Goal: Task Accomplishment & Management: Complete application form

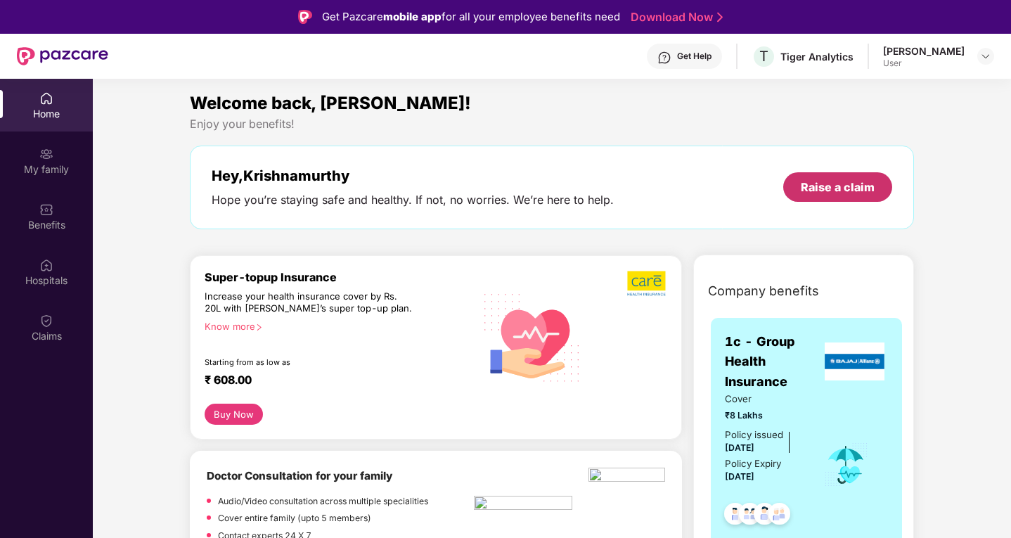
click at [800, 180] on div "Raise a claim" at bounding box center [837, 187] width 109 height 30
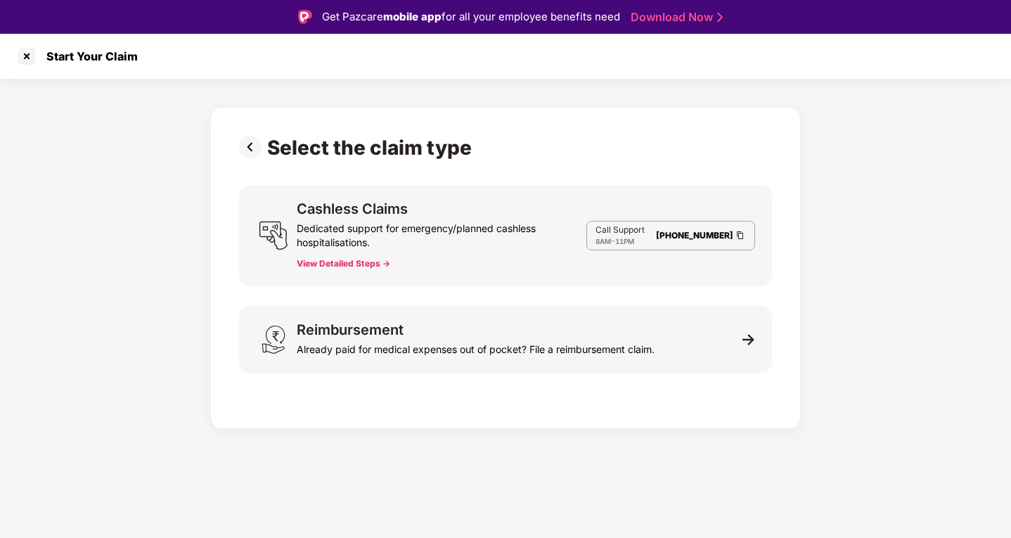
click at [368, 219] on div "Dedicated support for emergency/planned cashless hospitalisations." at bounding box center [442, 233] width 290 height 34
click at [361, 267] on button "View Detailed Steps ->" at bounding box center [344, 263] width 94 height 11
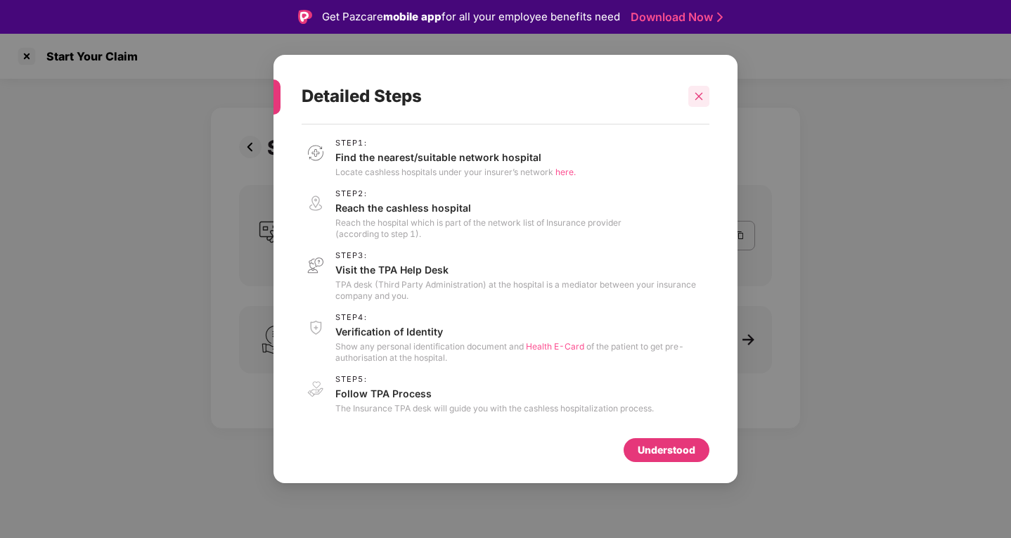
click at [703, 100] on icon "close" at bounding box center [699, 96] width 10 height 10
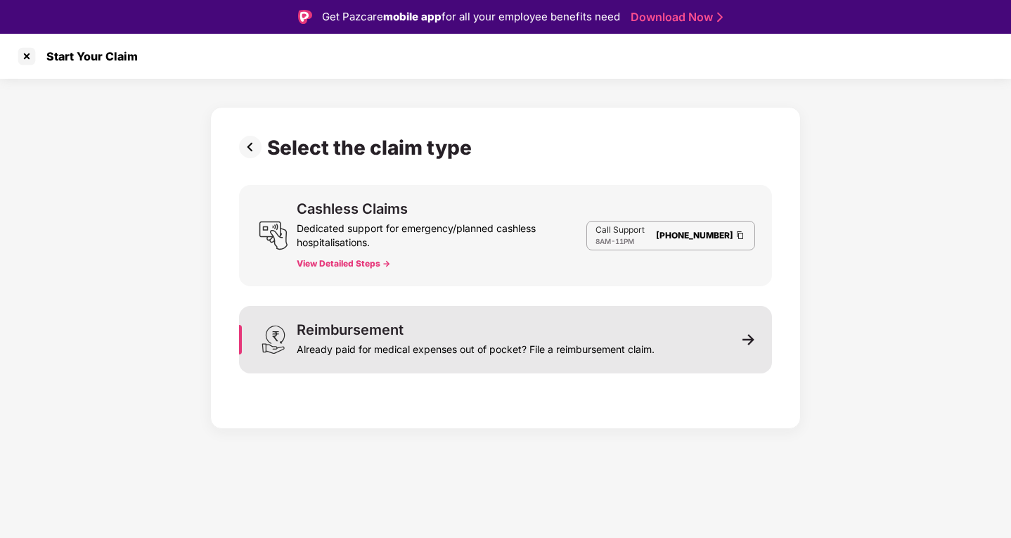
click at [532, 354] on div "Already paid for medical expenses out of pocket? File a reimbursement claim." at bounding box center [476, 347] width 358 height 20
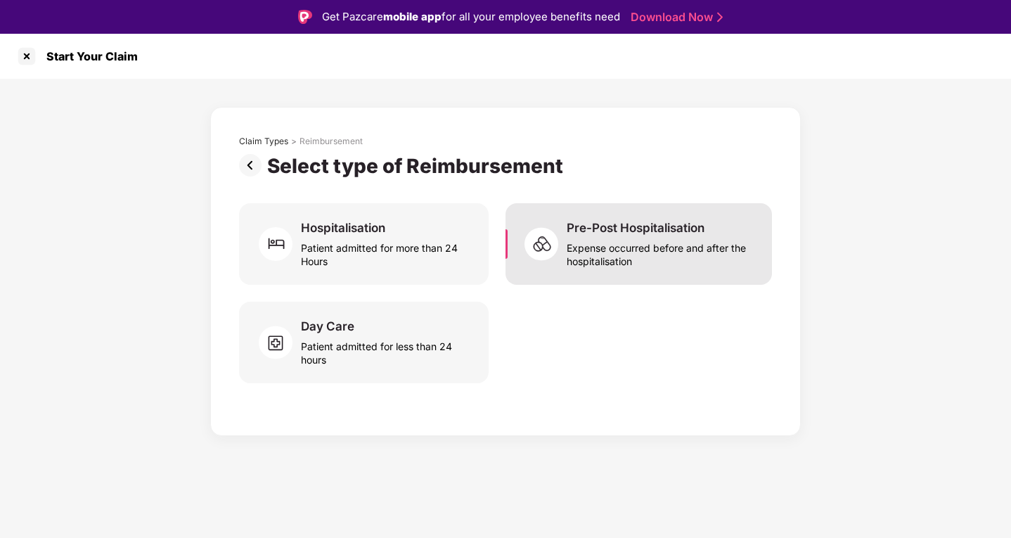
click at [542, 242] on img at bounding box center [546, 244] width 42 height 42
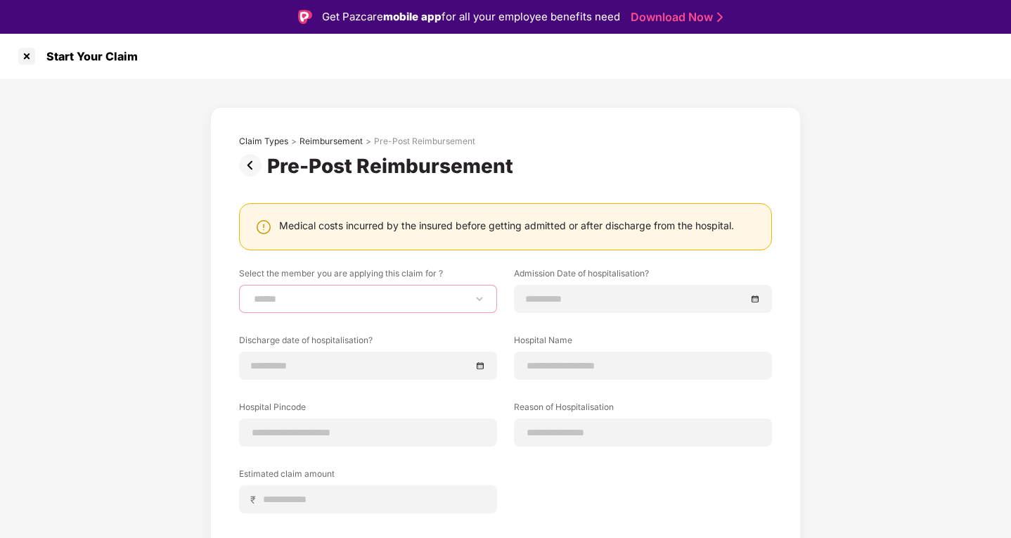
click at [396, 293] on select "**********" at bounding box center [368, 298] width 234 height 11
select select "**********"
click at [251, 293] on select "**********" at bounding box center [368, 298] width 234 height 11
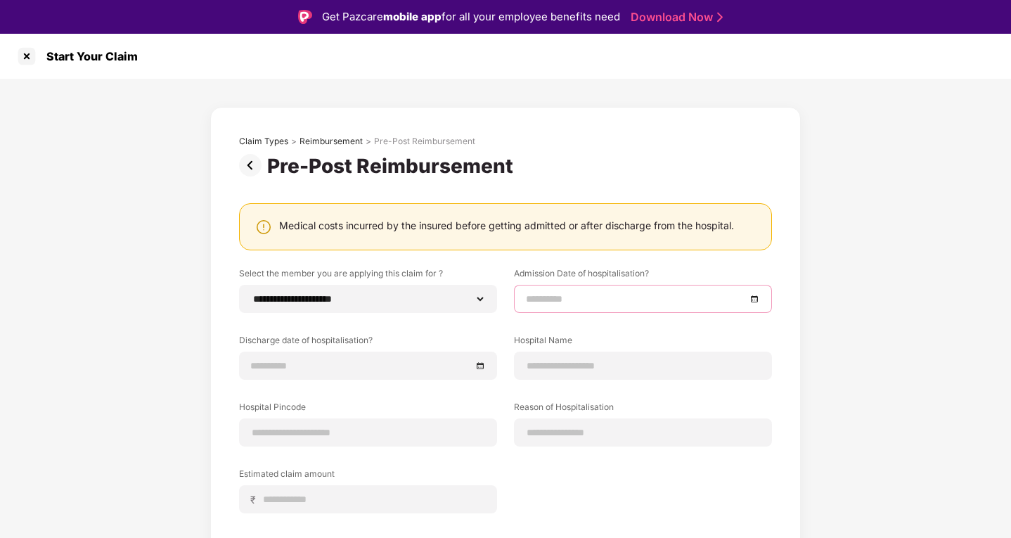
click at [575, 304] on input at bounding box center [636, 298] width 220 height 15
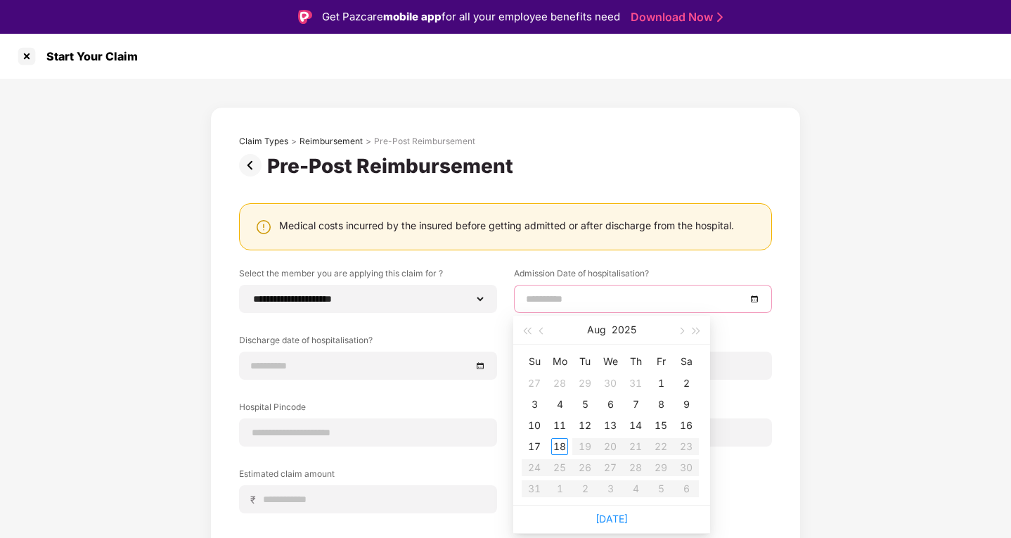
type input "**********"
click at [539, 336] on button "button" at bounding box center [541, 330] width 15 height 28
type input "**********"
click at [565, 407] on div "9" at bounding box center [559, 404] width 17 height 17
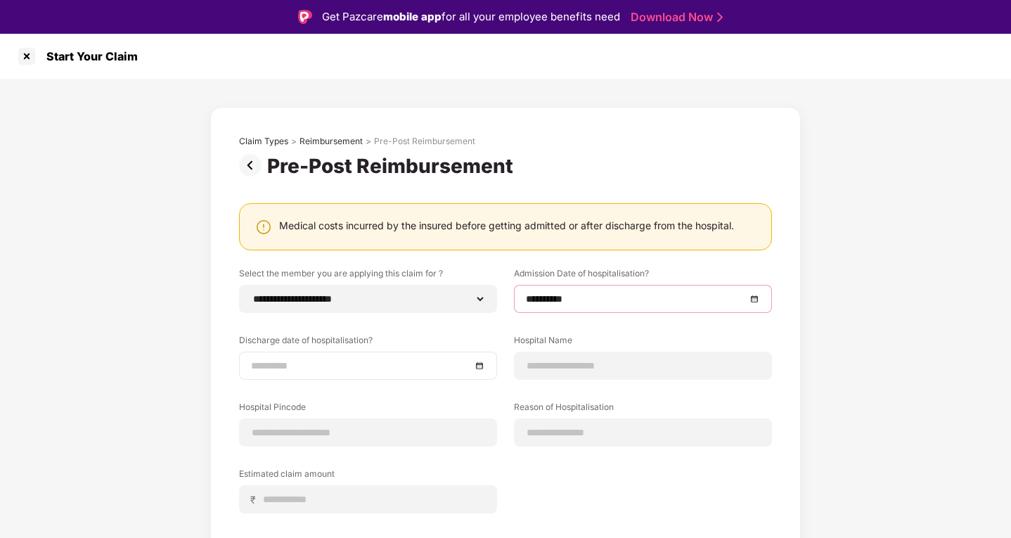
click at [321, 373] on input at bounding box center [361, 365] width 220 height 15
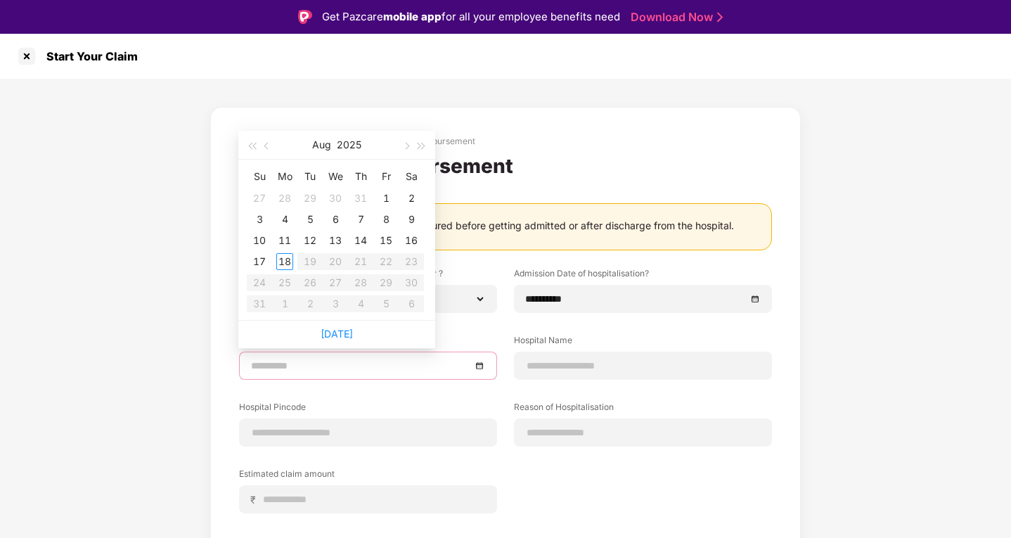
type input "**********"
click at [162, 308] on div "**********" at bounding box center [505, 375] width 1011 height 593
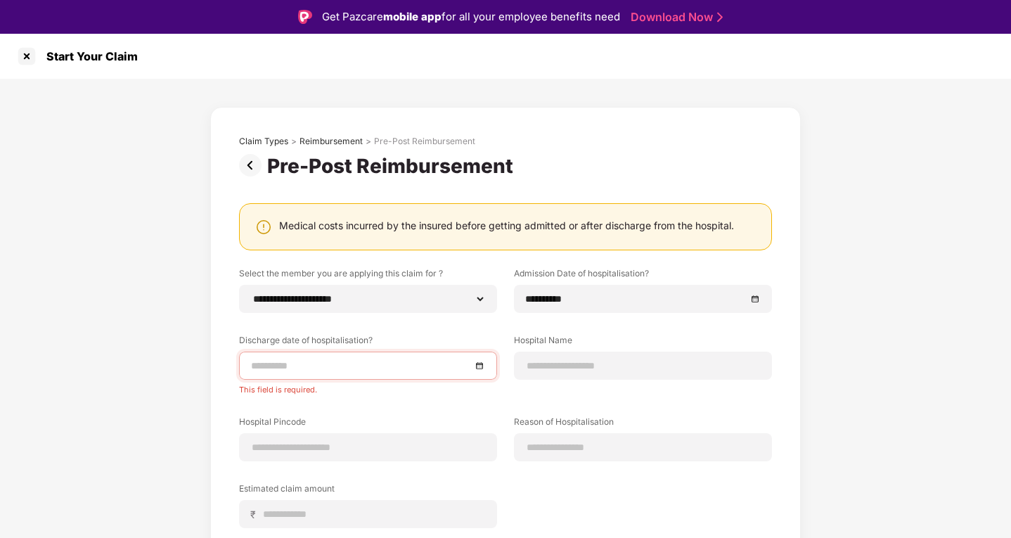
click at [374, 356] on div at bounding box center [368, 366] width 258 height 28
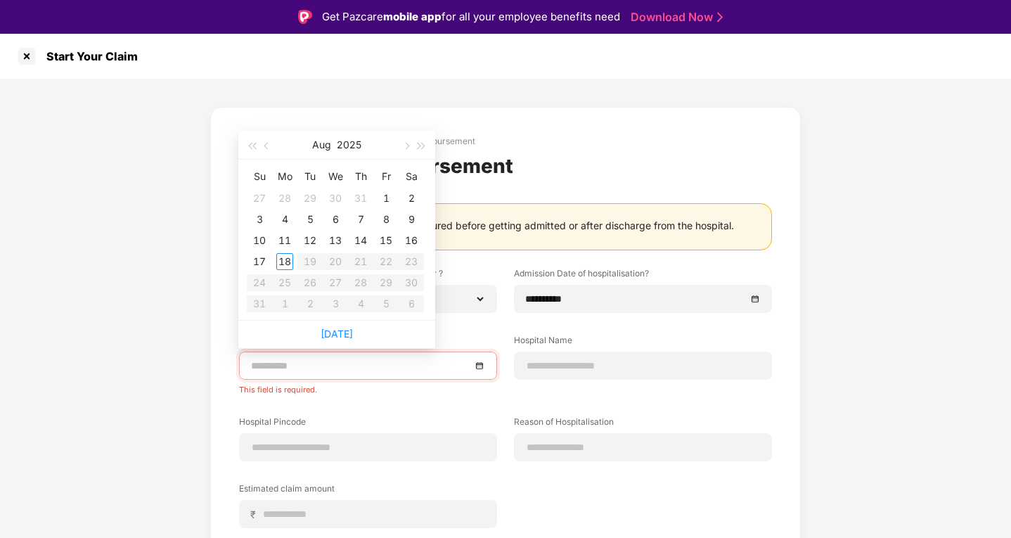
type input "**********"
click at [268, 144] on span "button" at bounding box center [267, 146] width 7 height 7
type input "**********"
click at [283, 218] on div "9" at bounding box center [284, 219] width 17 height 17
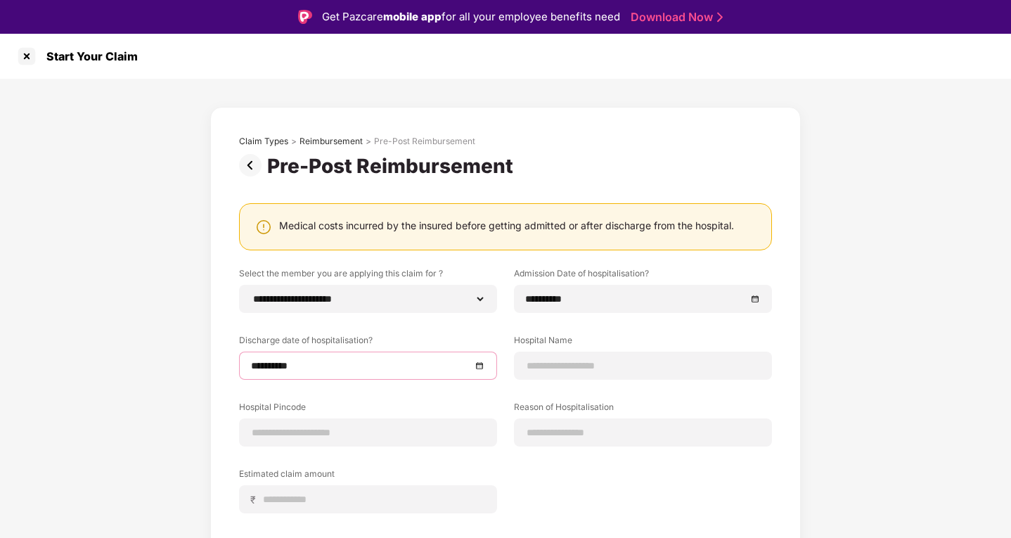
click at [156, 347] on div "**********" at bounding box center [505, 375] width 1011 height 593
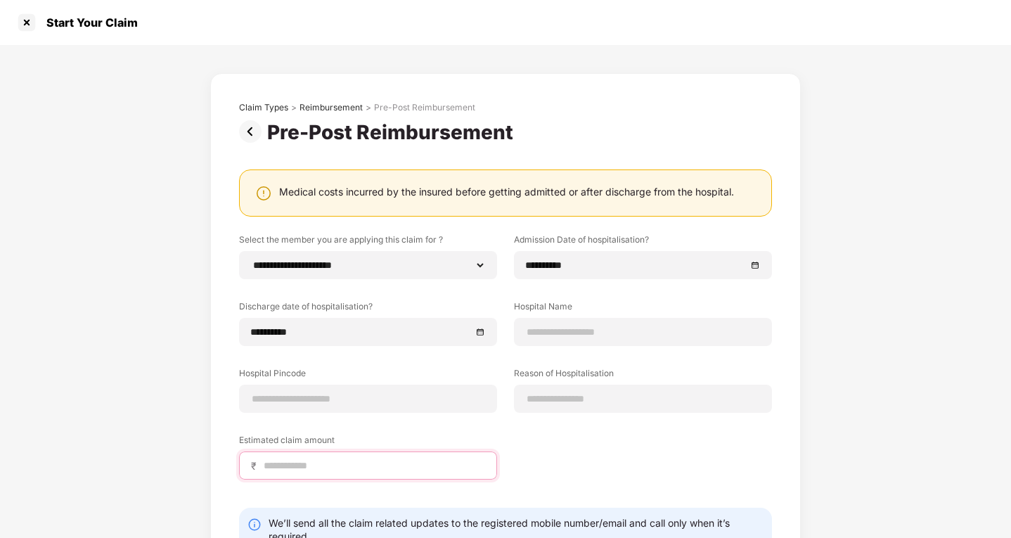
click at [350, 460] on input at bounding box center [373, 466] width 223 height 15
type input "****"
click at [591, 524] on div "We’ll send all the claim related updates to the registered mobile number/email …" at bounding box center [516, 529] width 495 height 27
click at [584, 466] on div "**********" at bounding box center [505, 366] width 533 height 267
click at [682, 333] on input at bounding box center [643, 332] width 234 height 15
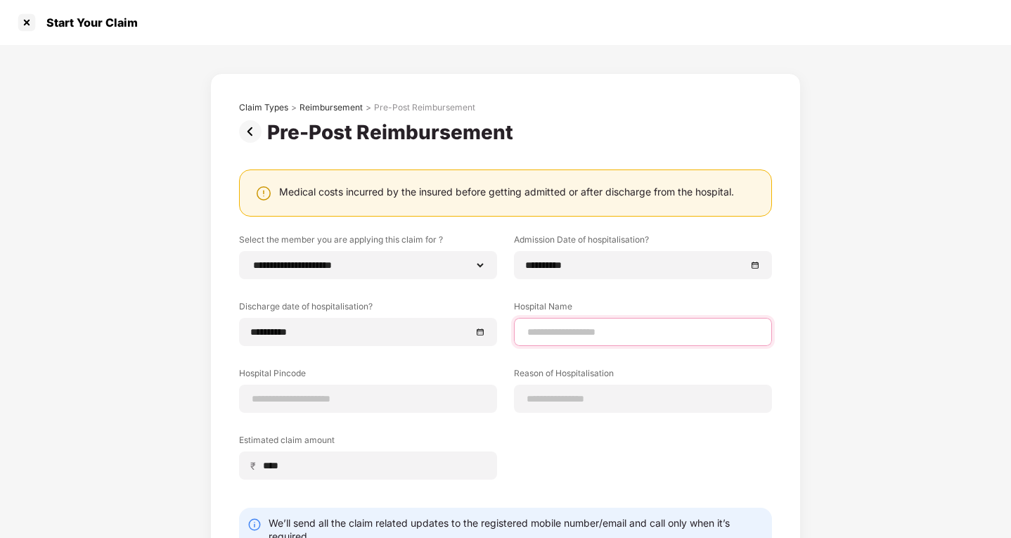
type input "*"
type input "****"
type input "*"
type input "**********"
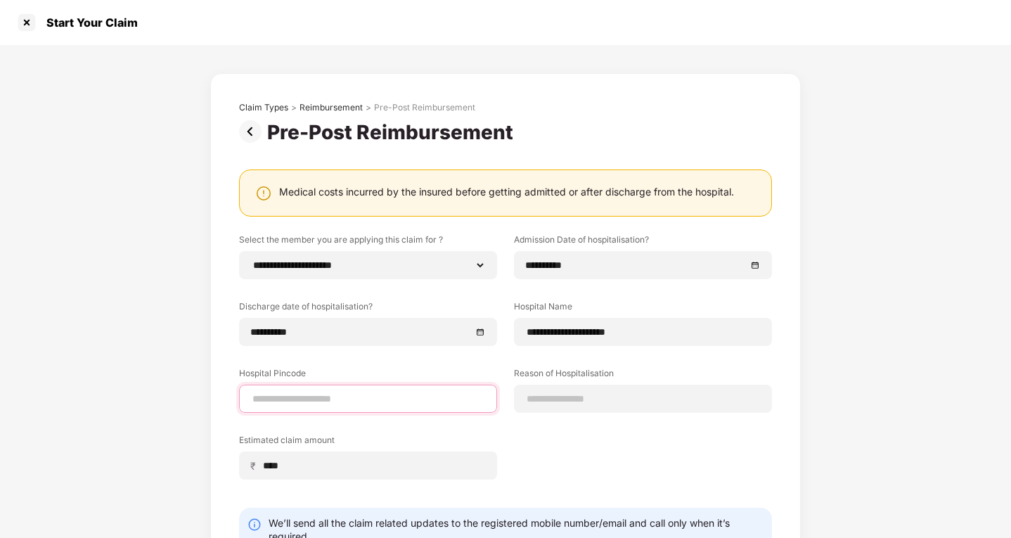
click at [376, 392] on input at bounding box center [368, 399] width 234 height 15
type input "******"
select select "**********"
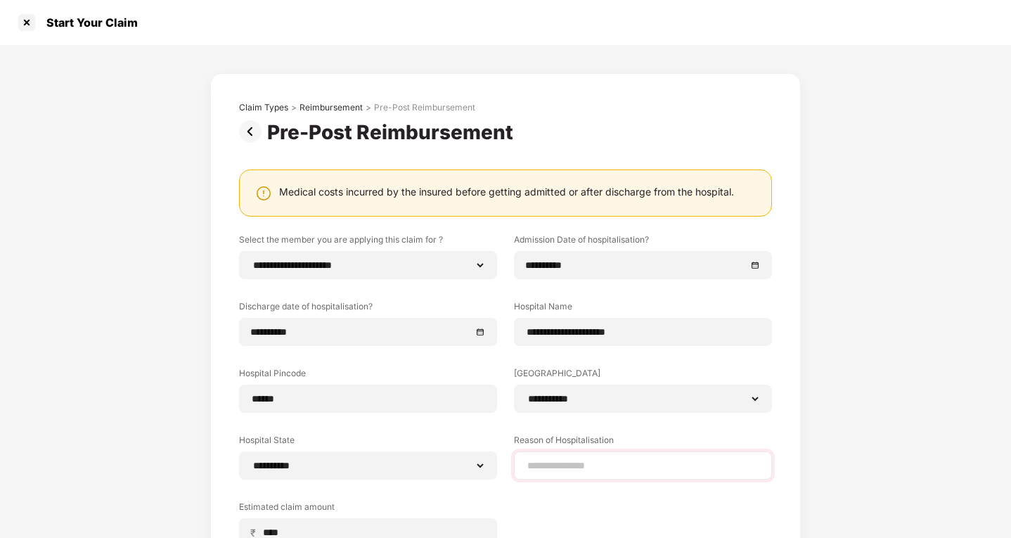
click at [565, 391] on div "**********" at bounding box center [643, 399] width 258 height 28
click at [548, 462] on input at bounding box center [643, 466] width 234 height 15
type input "**********"
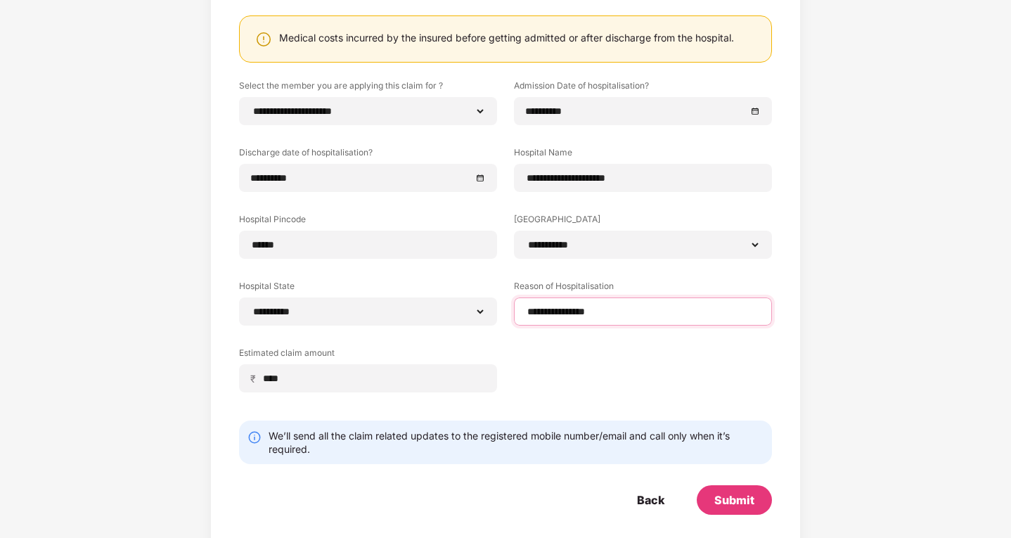
scroll to position [167, 0]
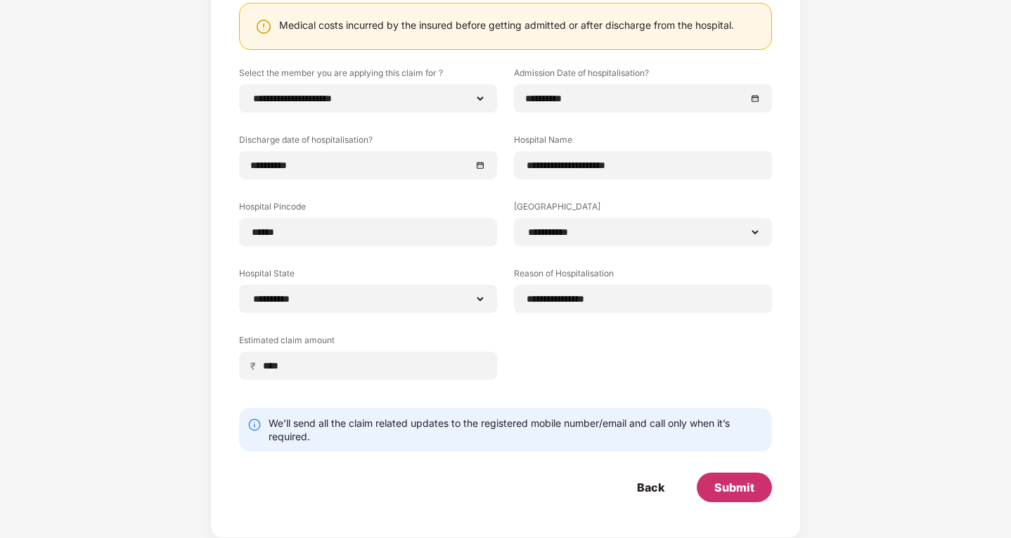
click at [733, 485] on div "Submit" at bounding box center [735, 487] width 40 height 15
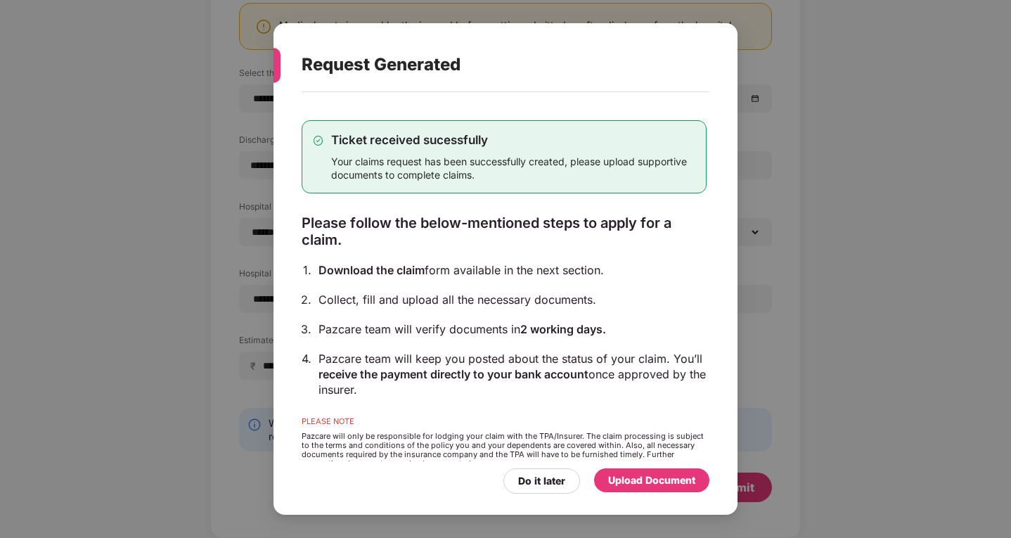
click at [659, 486] on div "Upload Document" at bounding box center [651, 480] width 87 height 15
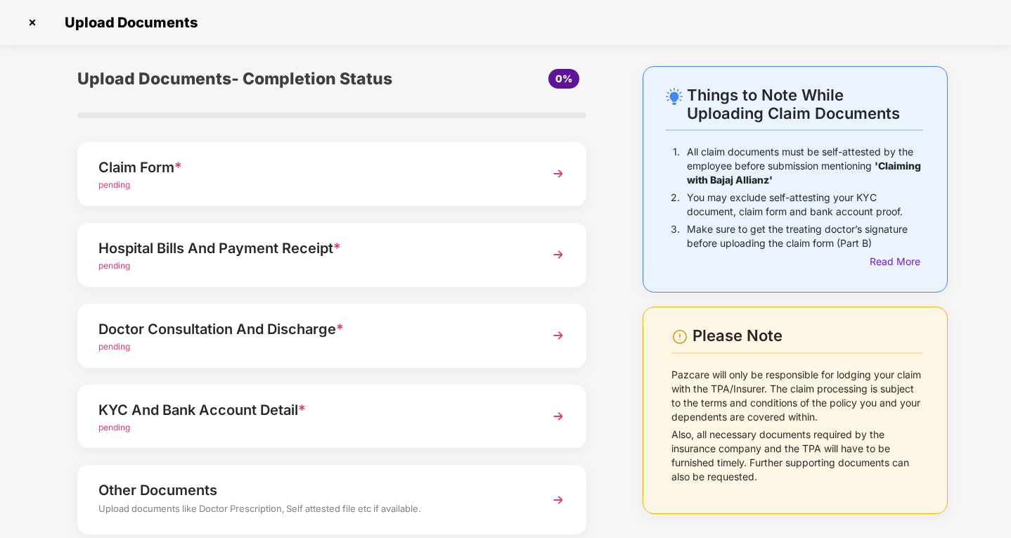
click at [321, 217] on div "Upload Documents- Completion Status 0% Claim Form * pending Hospital Bills And …" at bounding box center [331, 344] width 537 height 556
click at [323, 180] on div "pending" at bounding box center [312, 185] width 428 height 13
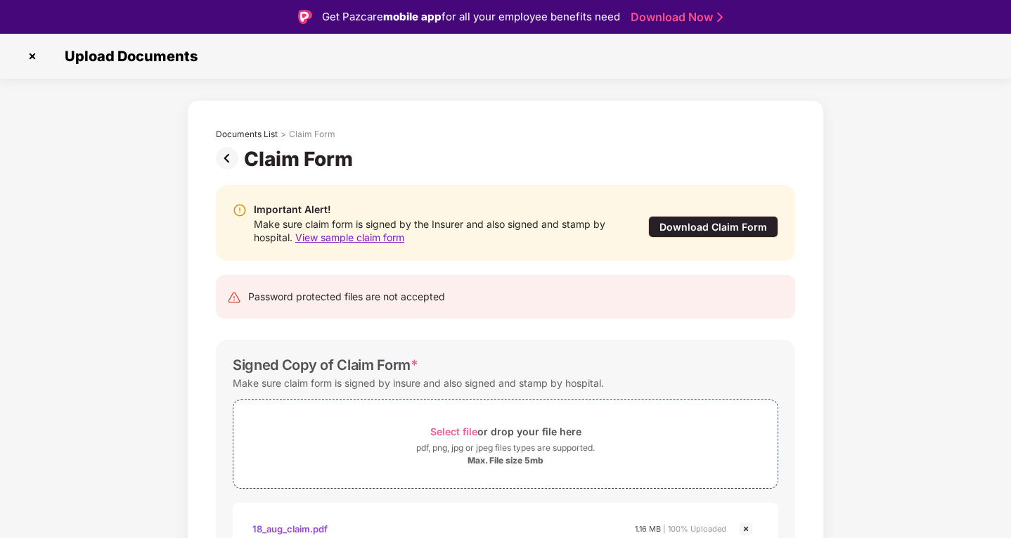
click at [877, 354] on div "Documents List > Claim Form Claim Form Important Alert! Make sure claim form is…" at bounding box center [505, 379] width 1011 height 558
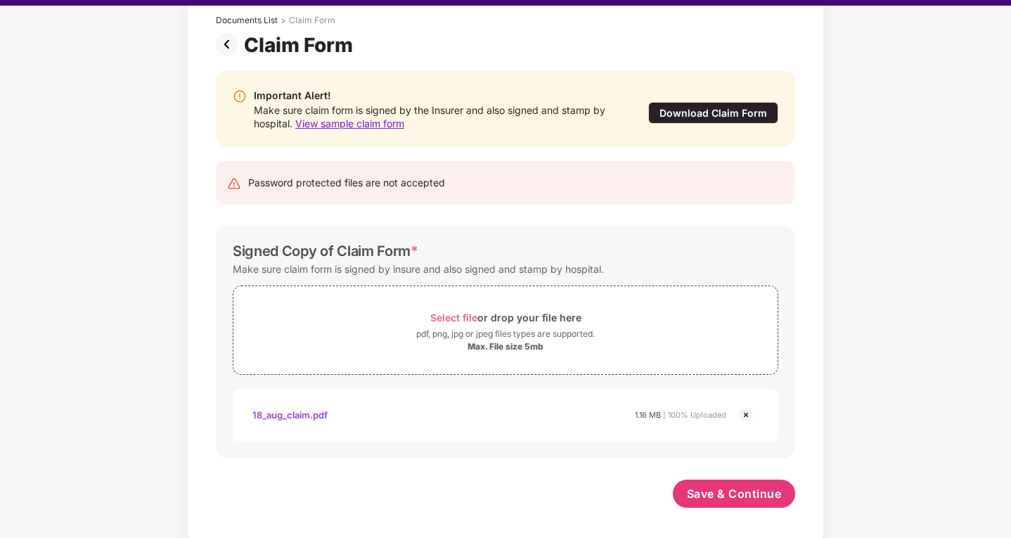
scroll to position [34, 0]
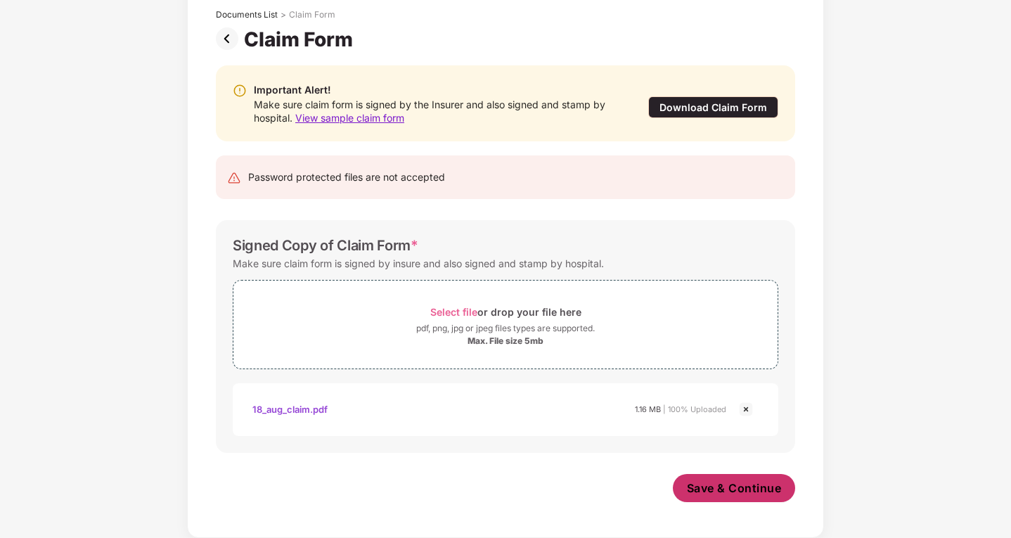
click at [771, 479] on button "Save & Continue" at bounding box center [734, 488] width 123 height 28
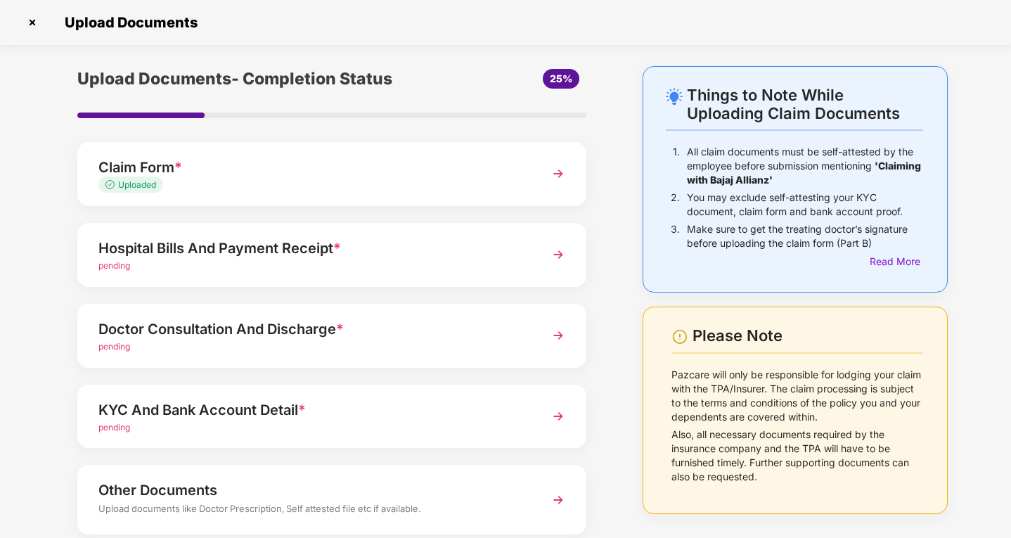
click at [333, 262] on div "pending" at bounding box center [312, 266] width 428 height 13
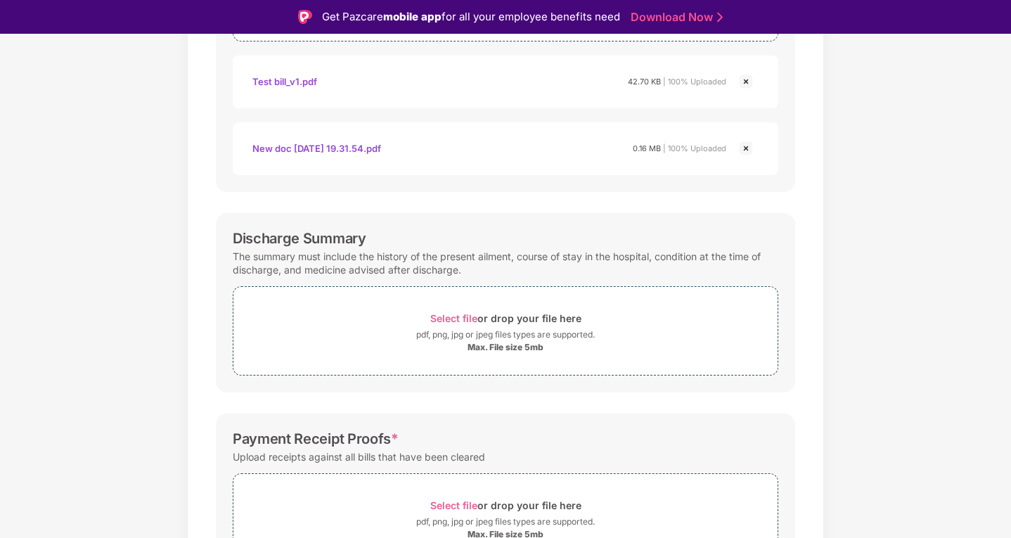
scroll to position [366, 0]
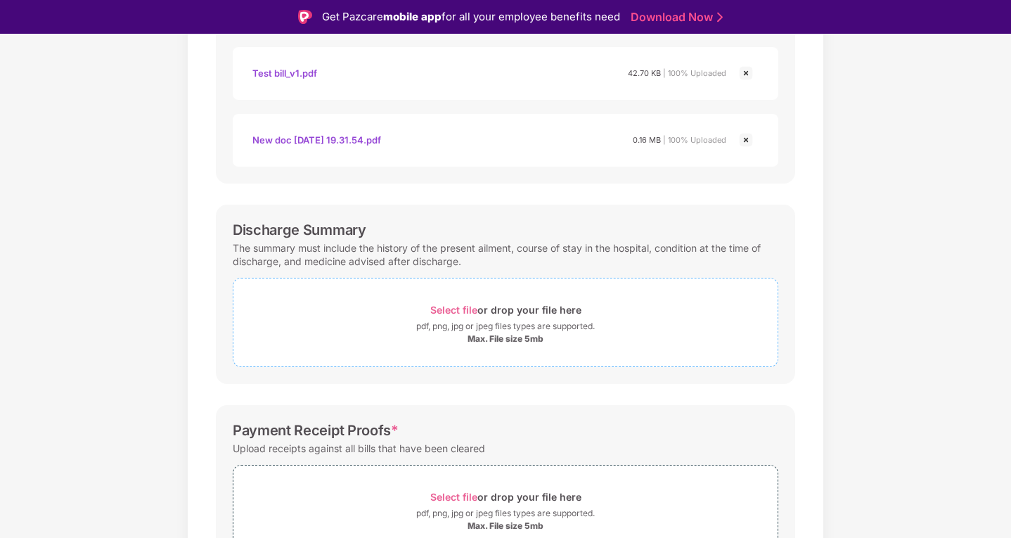
click at [437, 314] on span "Select file" at bounding box center [453, 310] width 47 height 12
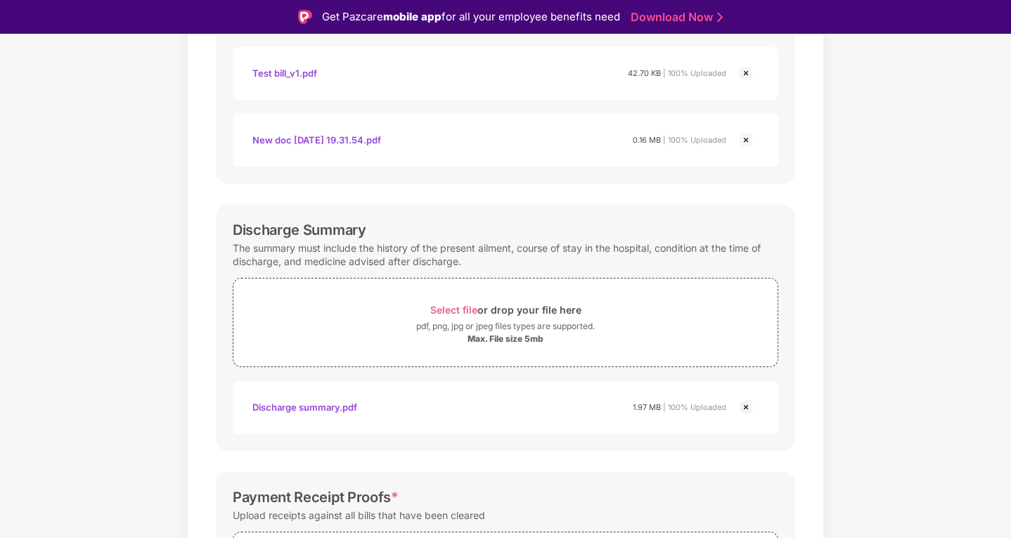
click at [963, 330] on div "Documents List > Hospital bills and Payment receipt Hospital bills and Payment …" at bounding box center [505, 228] width 1011 height 989
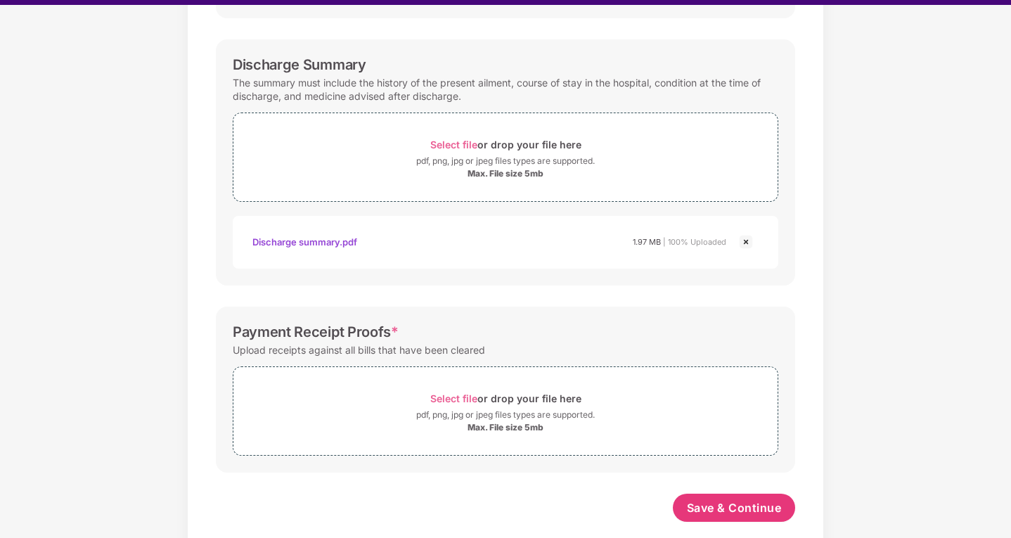
scroll to position [517, 0]
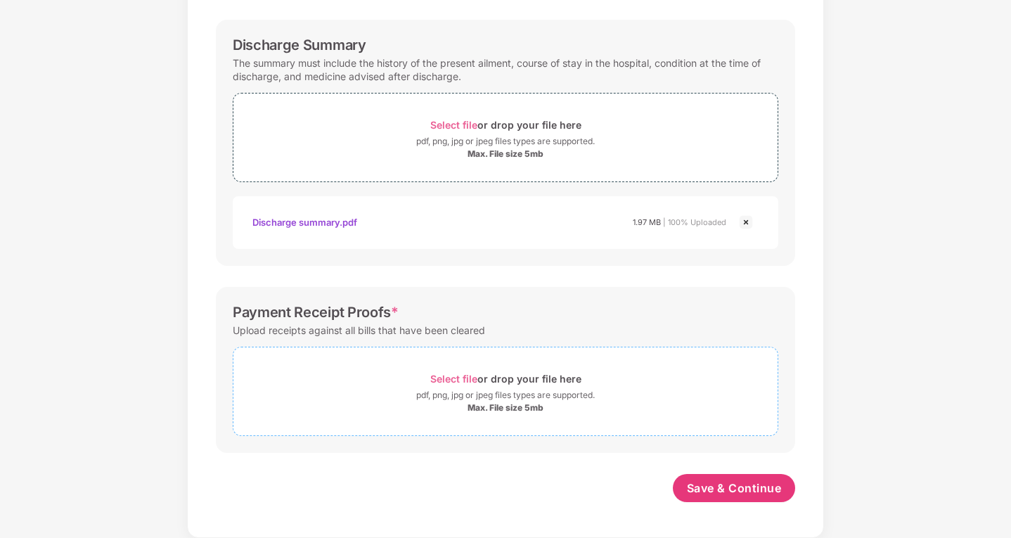
click at [447, 377] on span "Select file" at bounding box center [453, 379] width 47 height 12
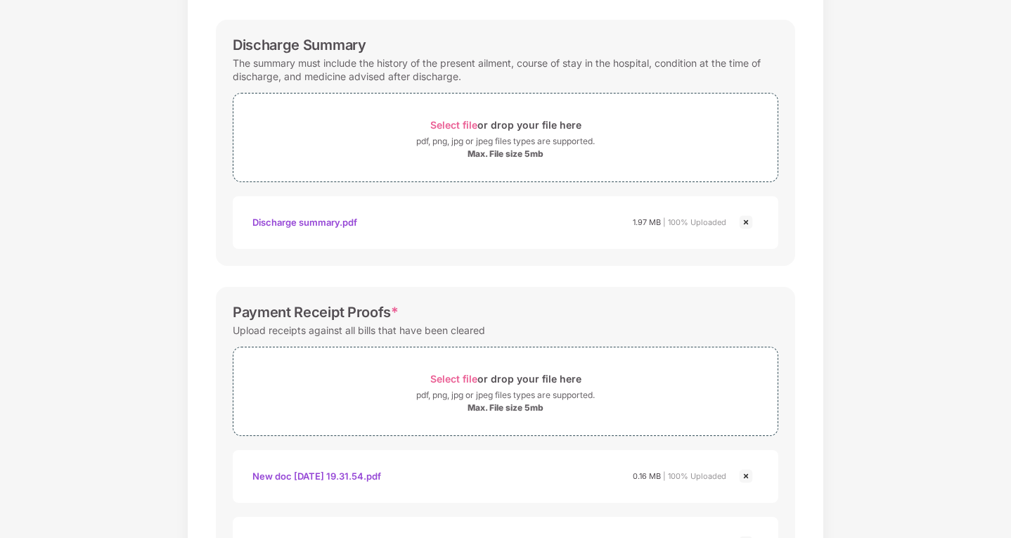
click at [949, 369] on div "Documents List > Hospital bills and Payment receipt Hospital bills and Payment …" at bounding box center [505, 110] width 1011 height 1122
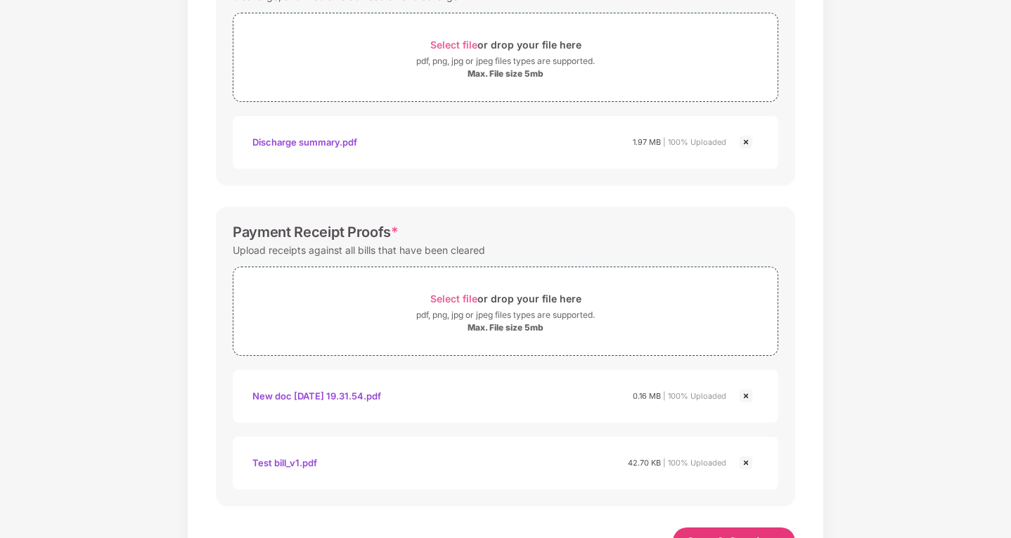
scroll to position [651, 0]
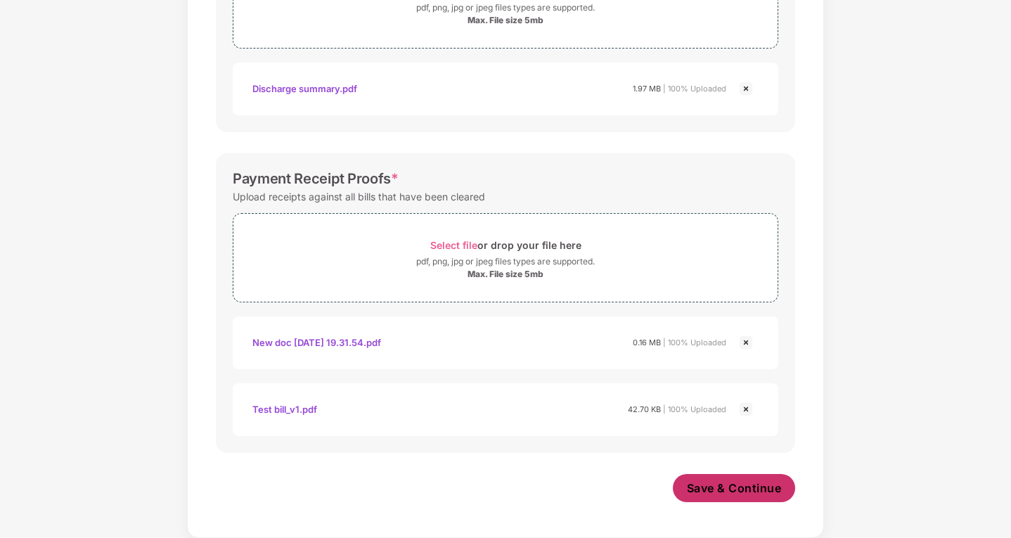
click at [722, 493] on span "Save & Continue" at bounding box center [734, 487] width 95 height 15
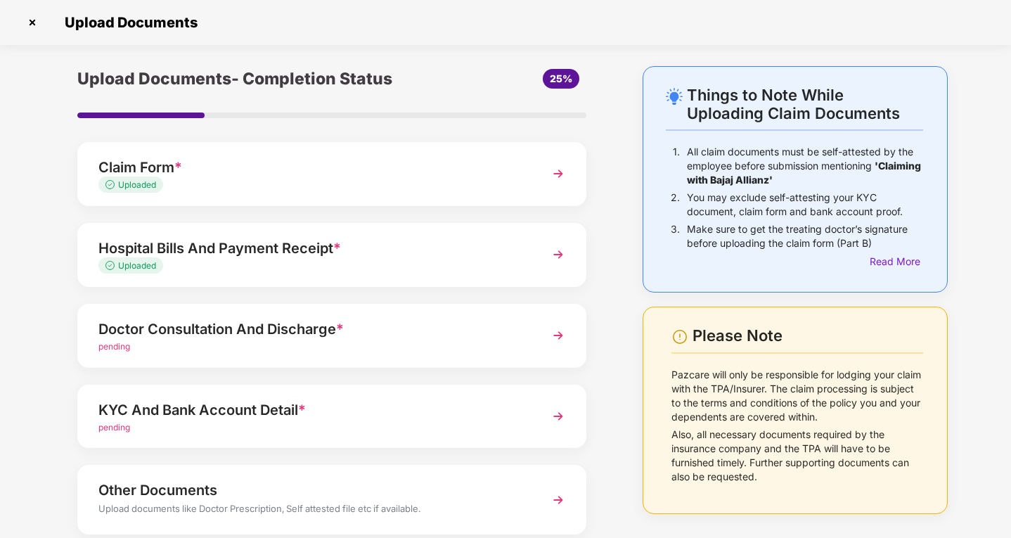
click at [414, 342] on div "pending" at bounding box center [312, 346] width 428 height 13
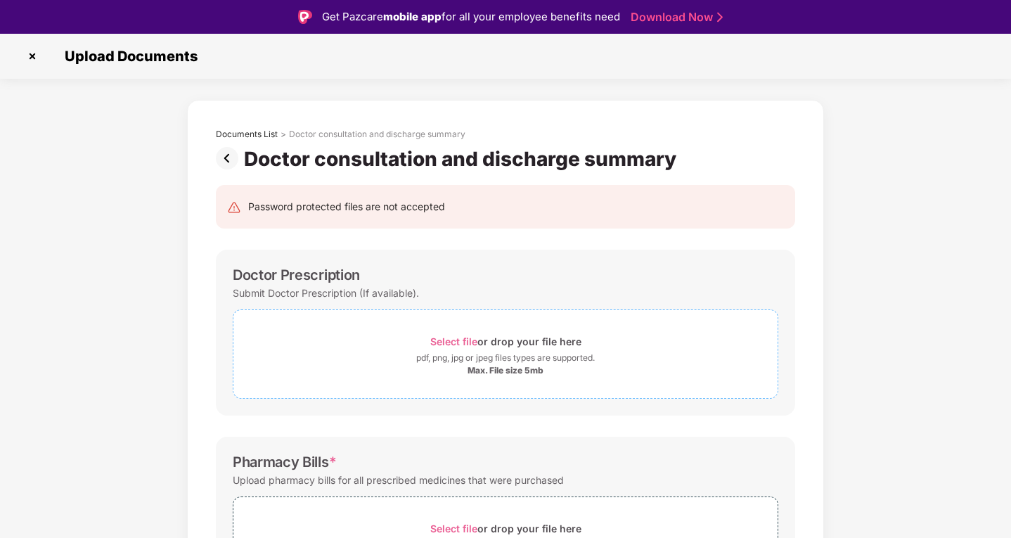
click at [437, 342] on span "Select file" at bounding box center [453, 341] width 47 height 12
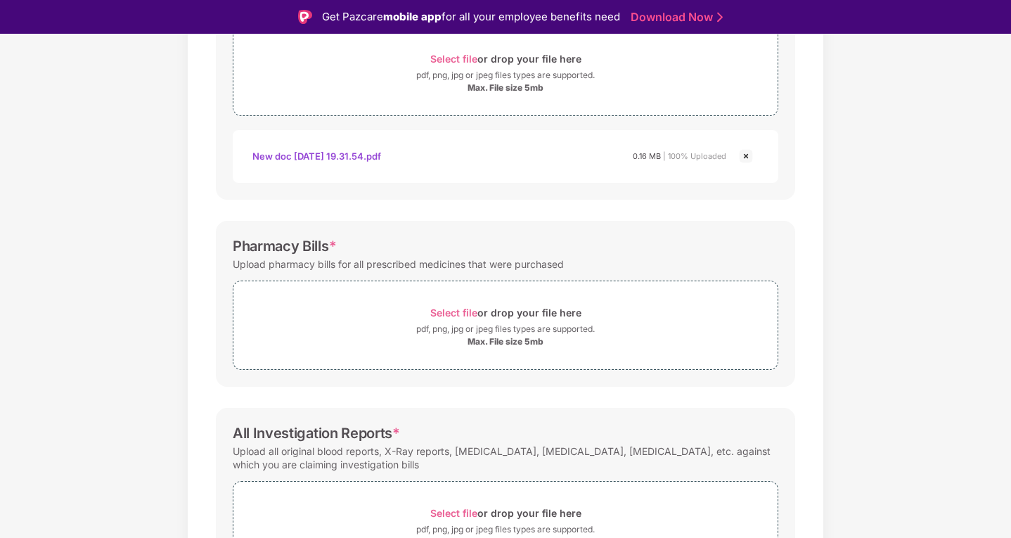
scroll to position [309, 0]
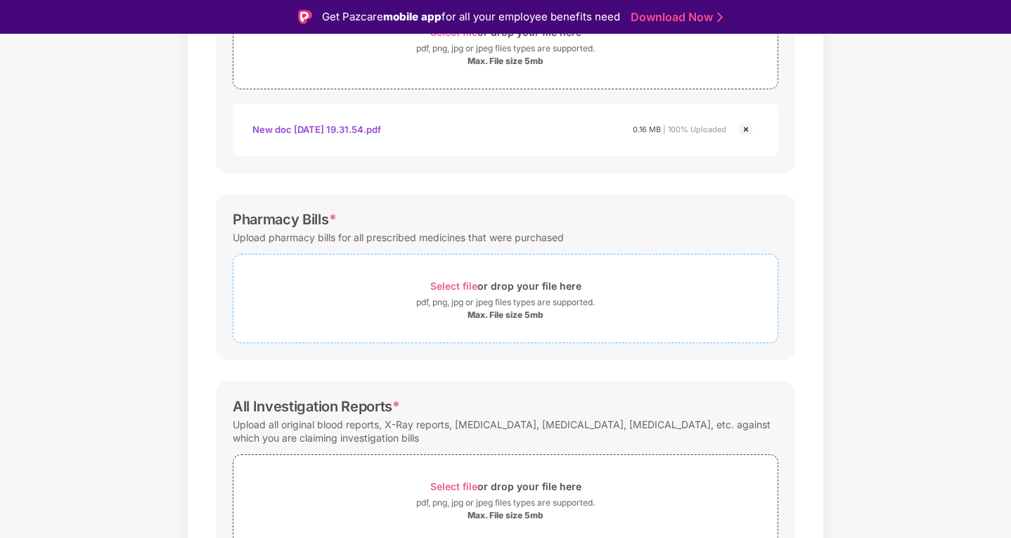
click at [444, 274] on span "Select file or drop your file here pdf, png, jpg or jpeg files types are suppor…" at bounding box center [505, 298] width 544 height 67
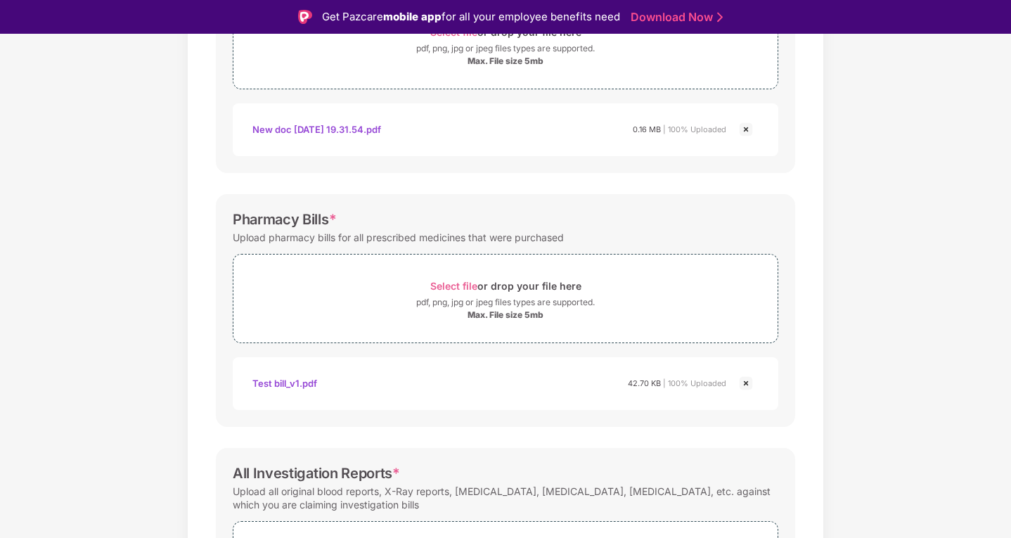
click at [810, 402] on div "Password protected files are not accepted Doctor Prescription Submit Doctor Pre…" at bounding box center [506, 282] width 622 height 843
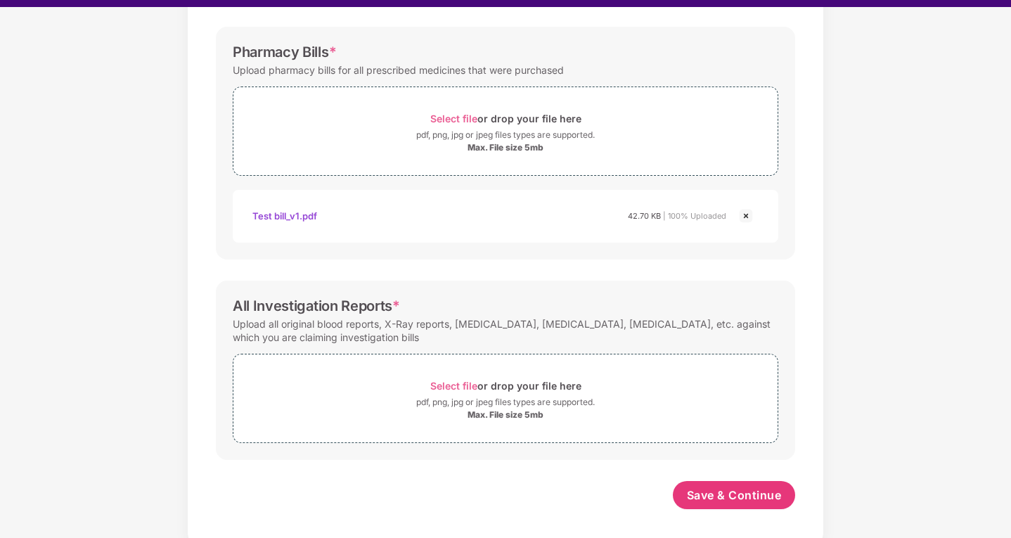
scroll to position [34, 0]
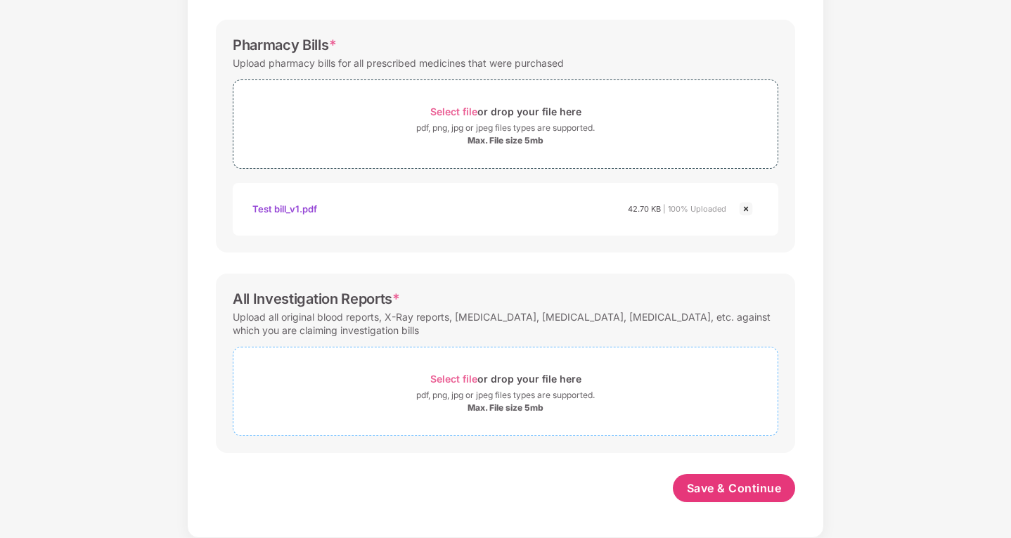
click at [456, 376] on span "Select file" at bounding box center [453, 379] width 47 height 12
click at [900, 406] on div "Documents List > Doctor consultation and discharge summary Doctor consultation …" at bounding box center [505, 110] width 1011 height 989
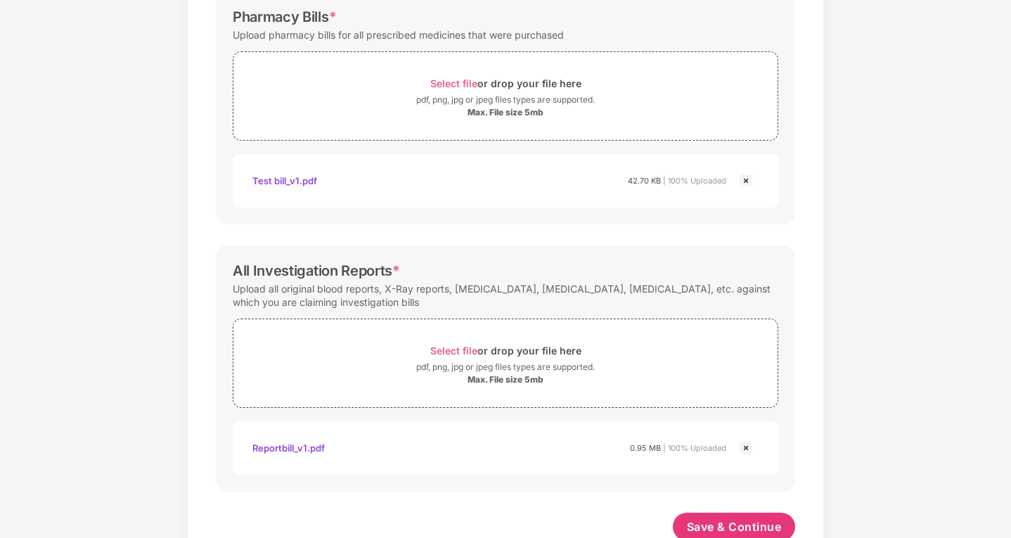
scroll to position [517, 0]
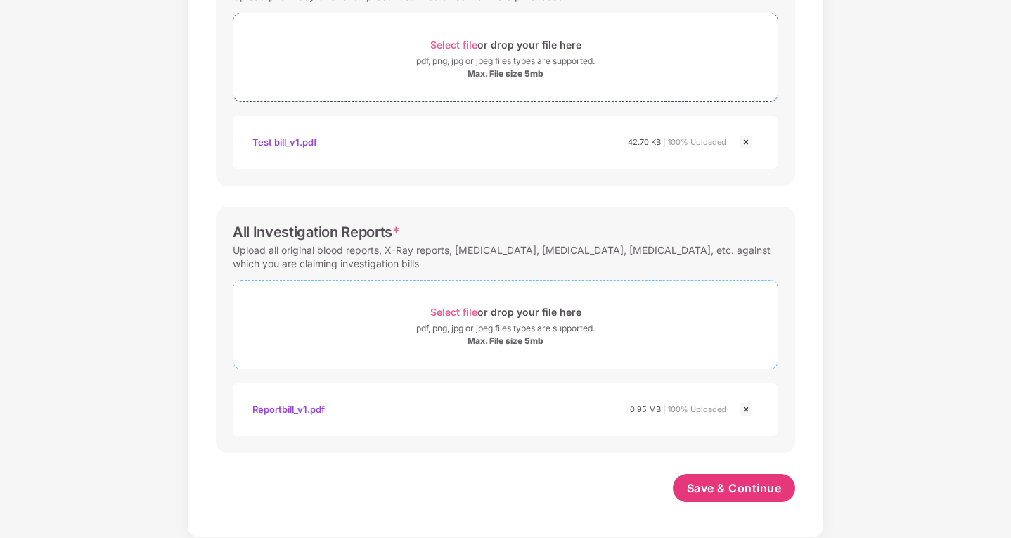
click at [437, 311] on span "Select file" at bounding box center [453, 312] width 47 height 12
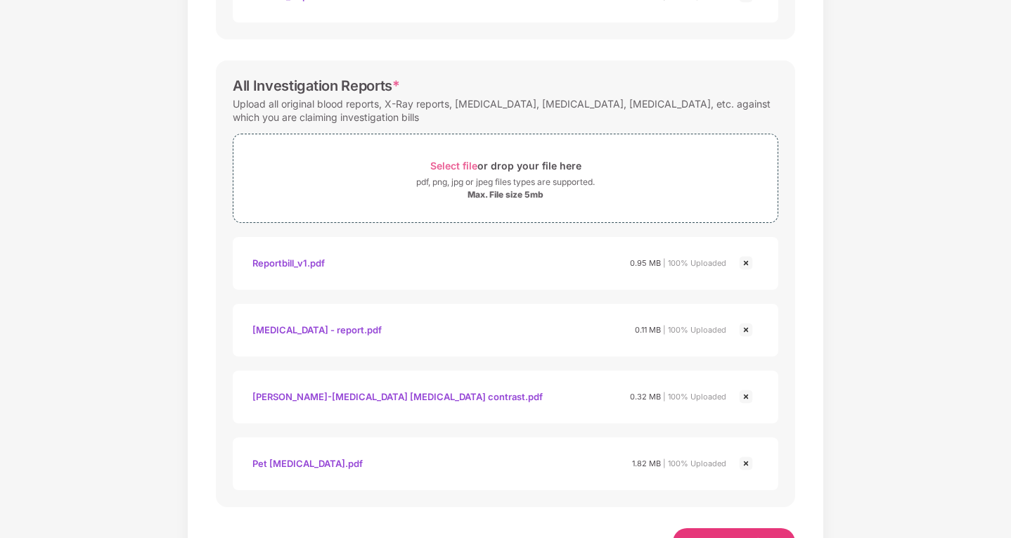
scroll to position [717, 0]
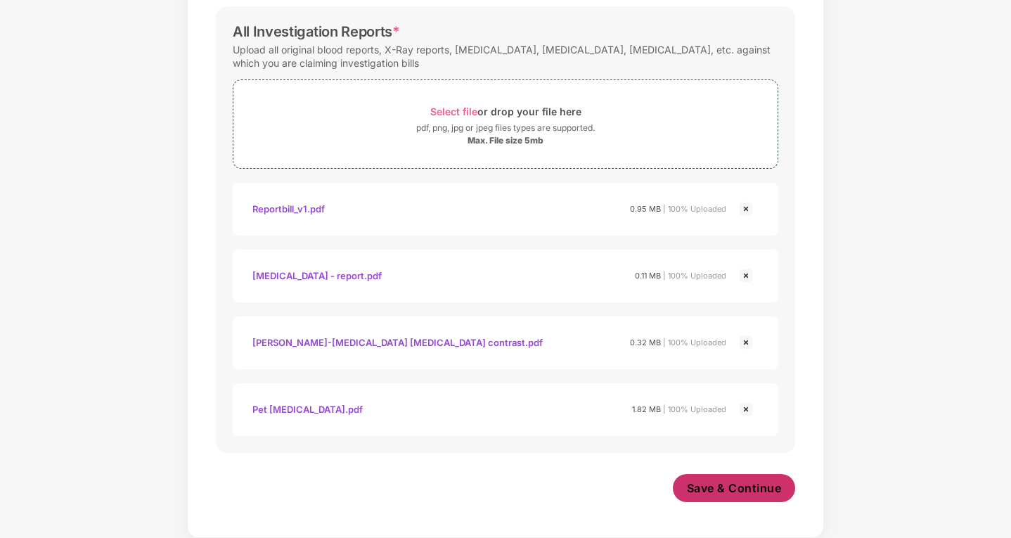
click at [732, 487] on span "Save & Continue" at bounding box center [734, 487] width 95 height 15
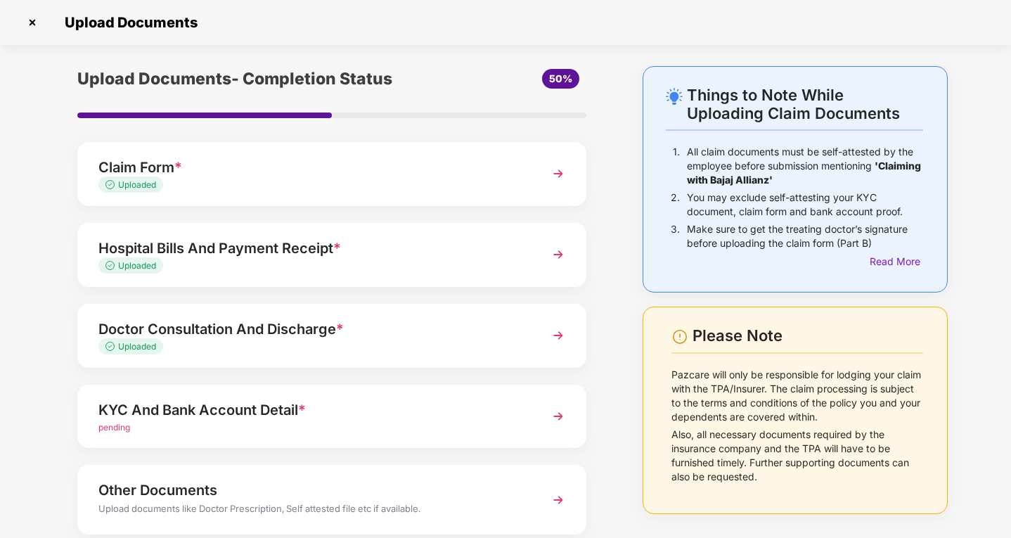
click at [335, 403] on div "KYC And Bank Account Detail *" at bounding box center [312, 410] width 428 height 23
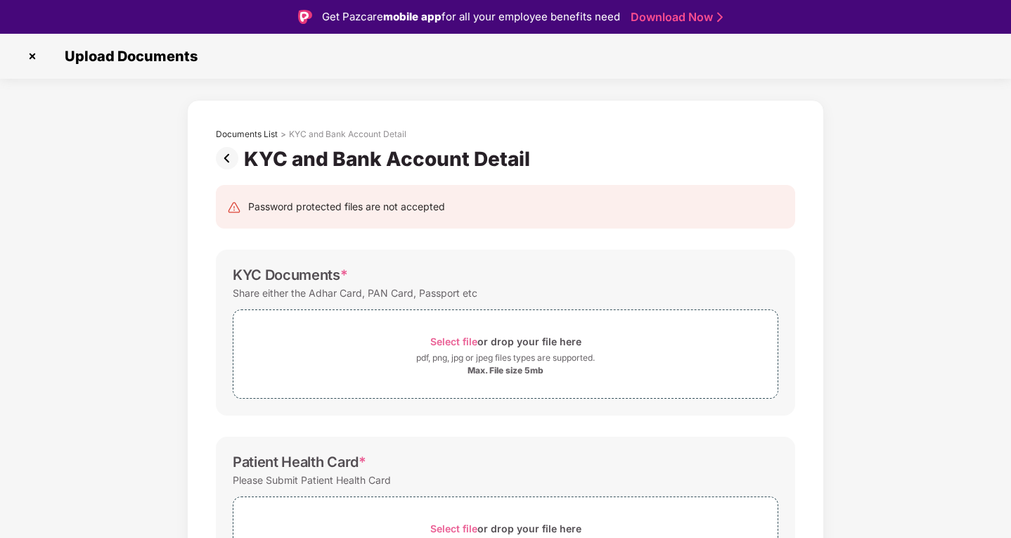
click at [973, 252] on div "Documents List > KYC and Bank Account Detail KYC and Bank Account Detail Passwo…" at bounding box center [505, 487] width 1011 height 775
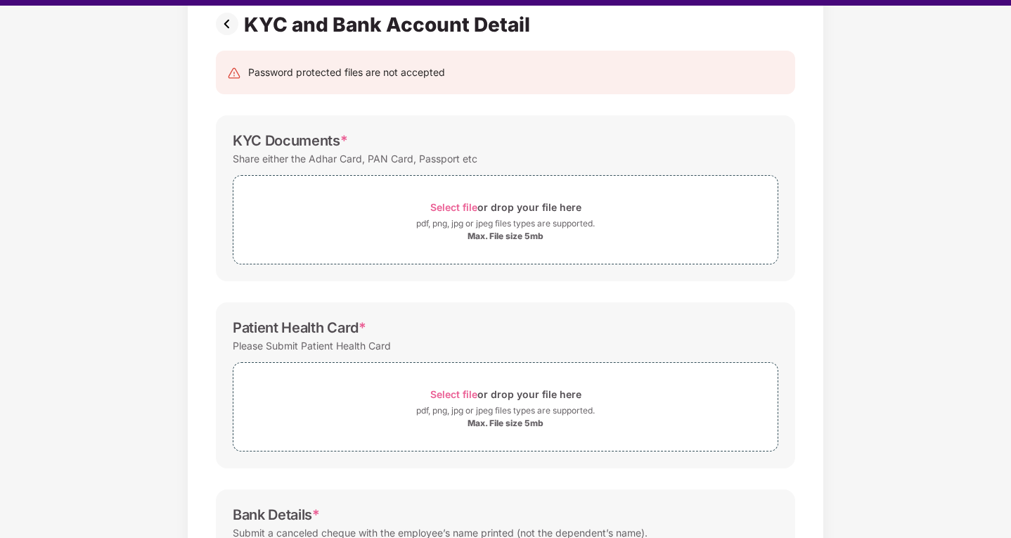
scroll to position [22, 0]
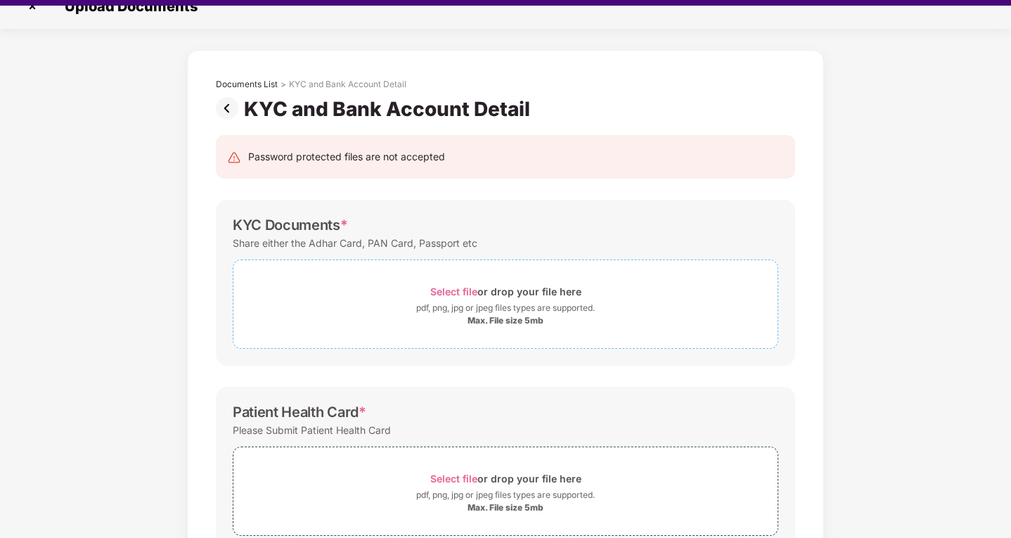
click at [449, 286] on span "Select file" at bounding box center [453, 292] width 47 height 12
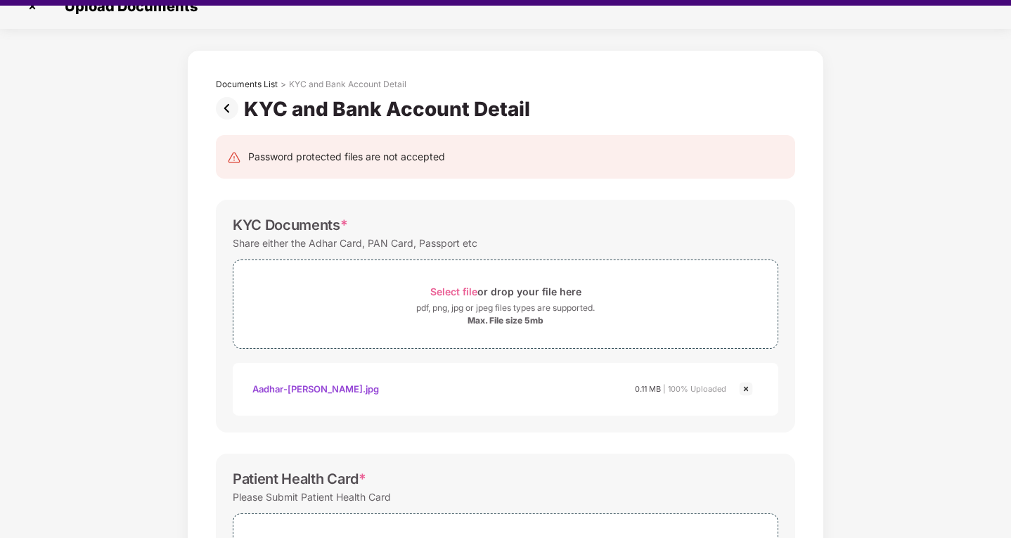
click at [906, 271] on div "Documents List > KYC and Bank Account Detail KYC and Bank Account Detail Passwo…" at bounding box center [505, 471] width 1011 height 842
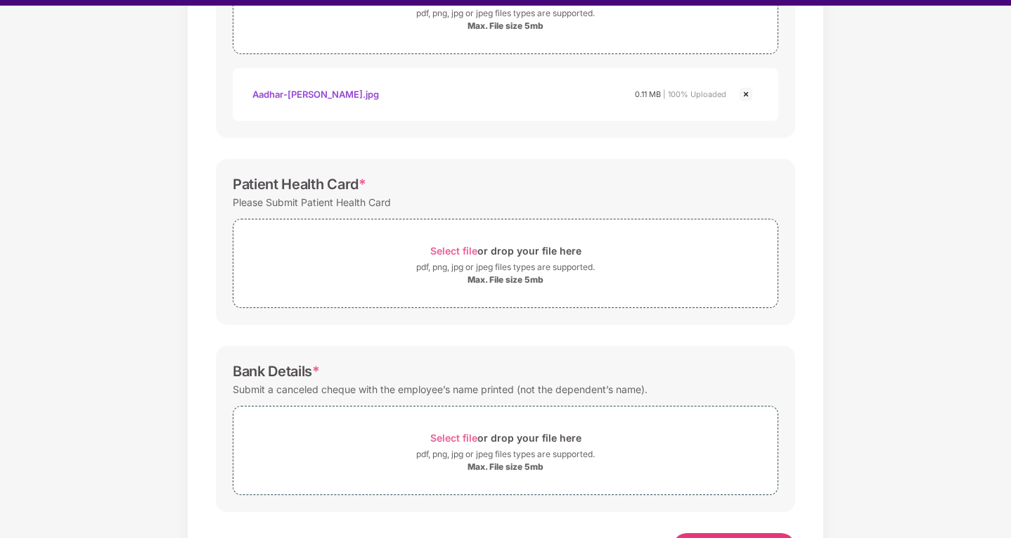
scroll to position [331, 0]
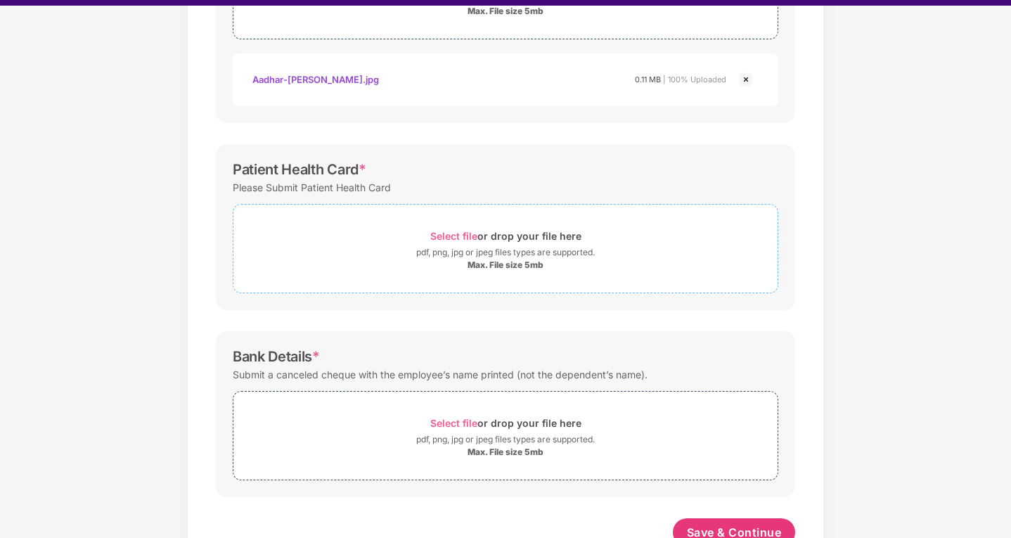
click at [461, 233] on span "Select file" at bounding box center [453, 236] width 47 height 12
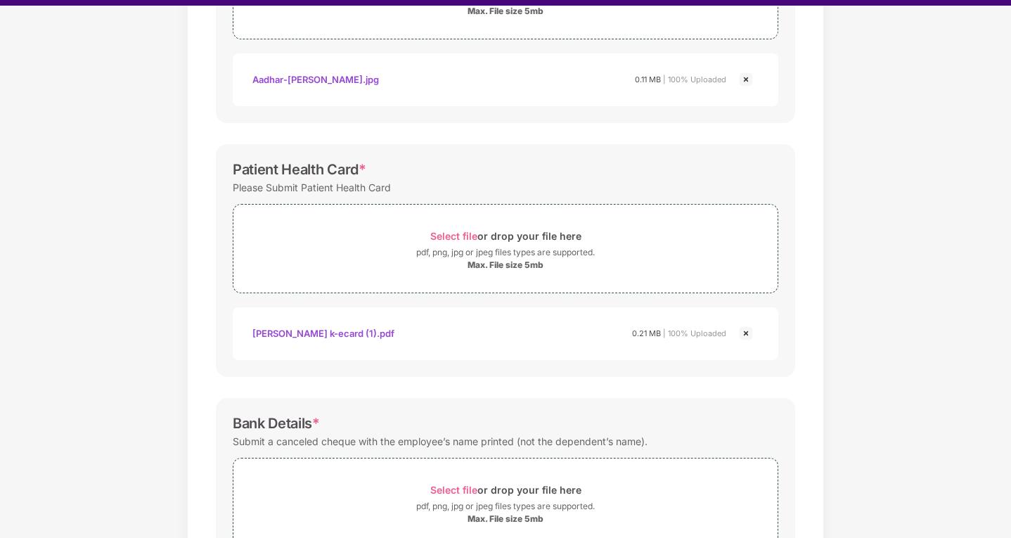
click at [883, 322] on div "Documents List > KYC and Bank Account Detail KYC and Bank Account Detail Passwo…" at bounding box center [505, 194] width 1011 height 909
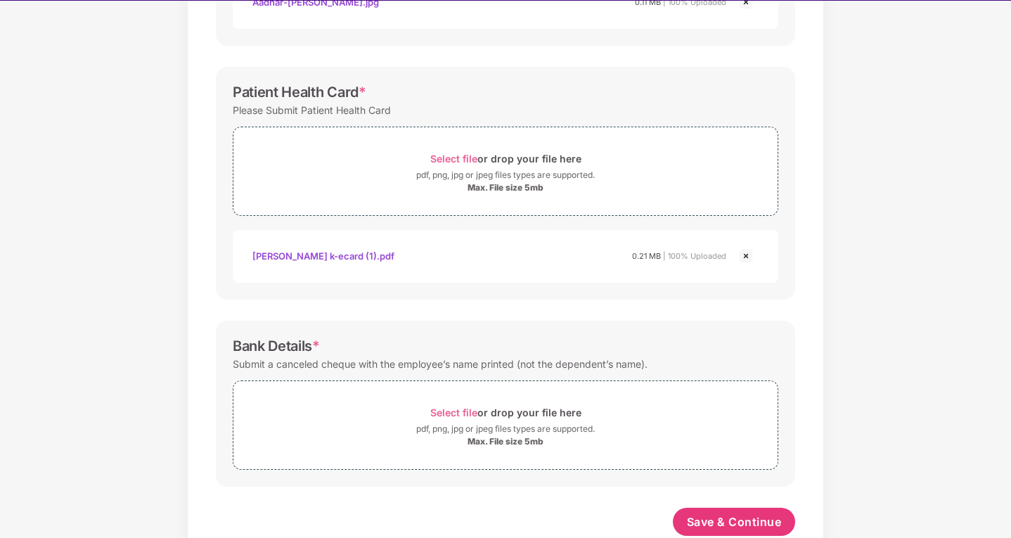
scroll to position [437, 0]
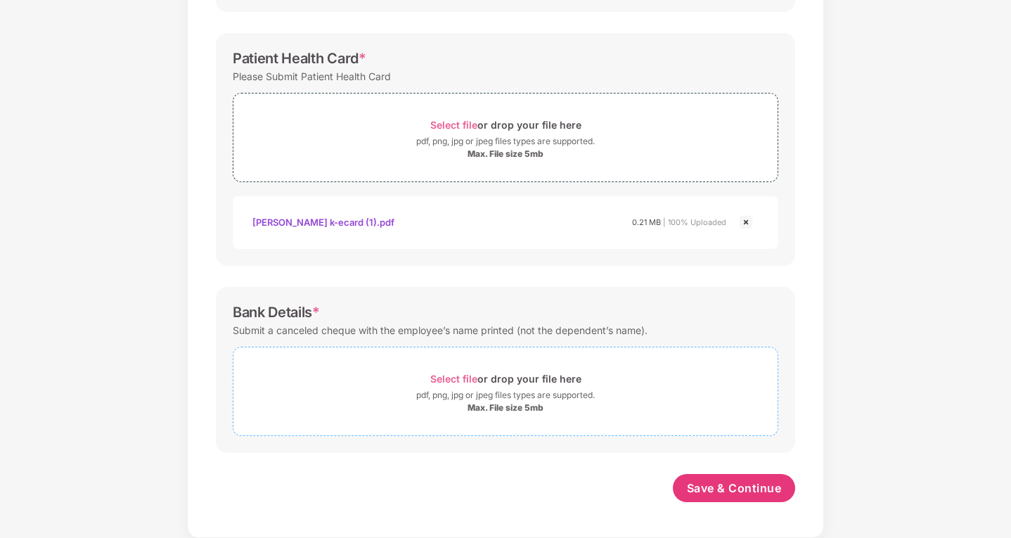
click at [448, 371] on div "Select file or drop your file here" at bounding box center [505, 378] width 151 height 19
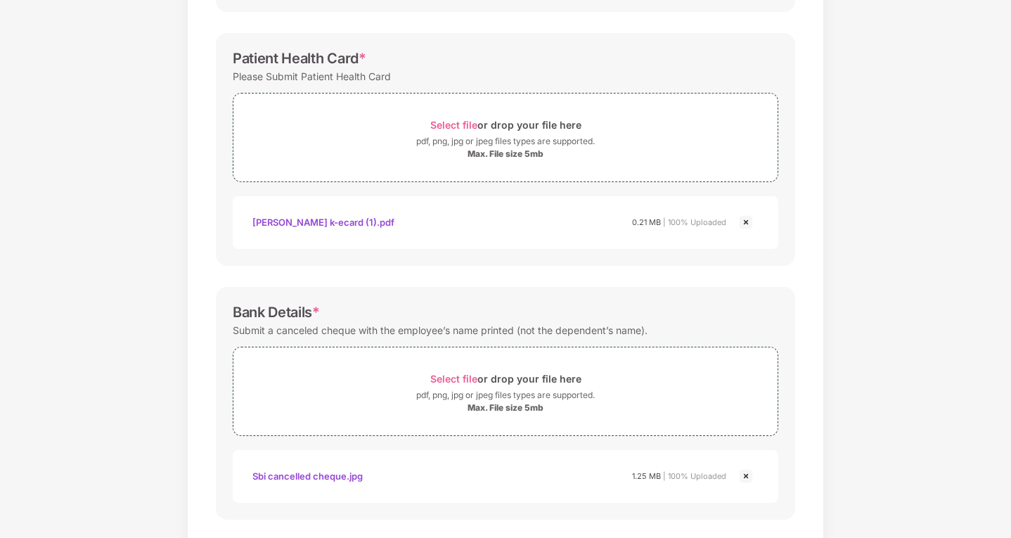
click at [922, 369] on div "Documents List > KYC and Bank Account Detail KYC and Bank Account Detail Passwo…" at bounding box center [505, 116] width 1011 height 975
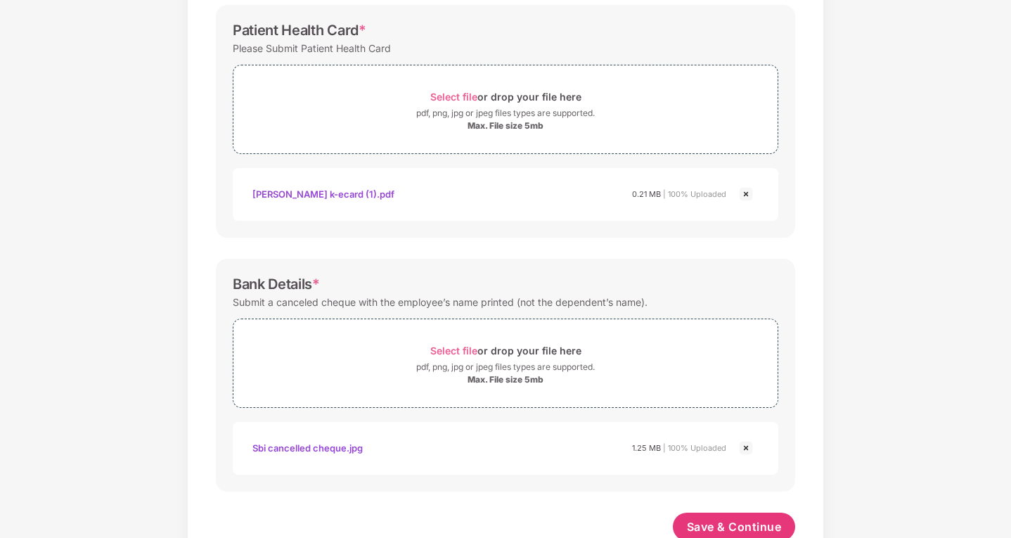
scroll to position [504, 0]
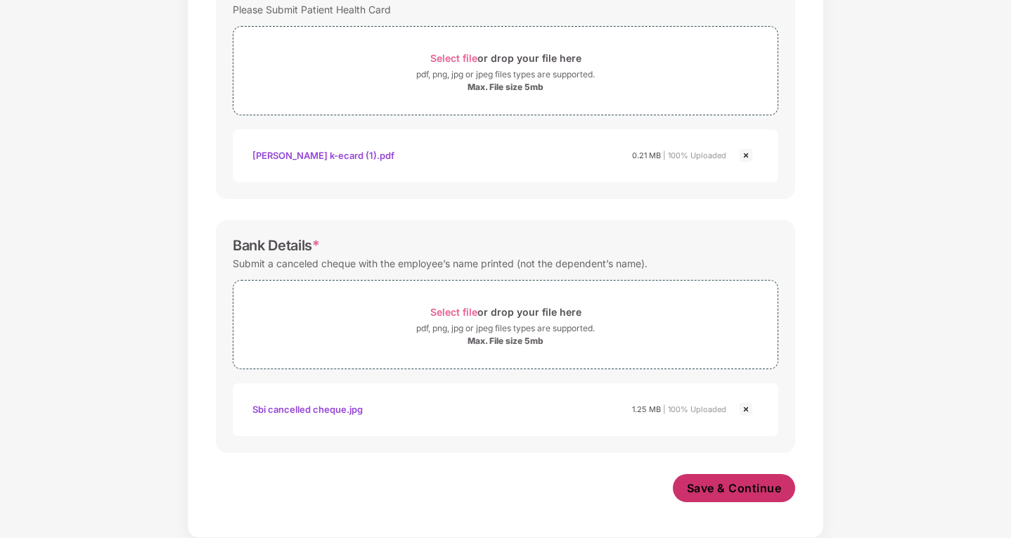
click at [753, 478] on button "Save & Continue" at bounding box center [734, 488] width 123 height 28
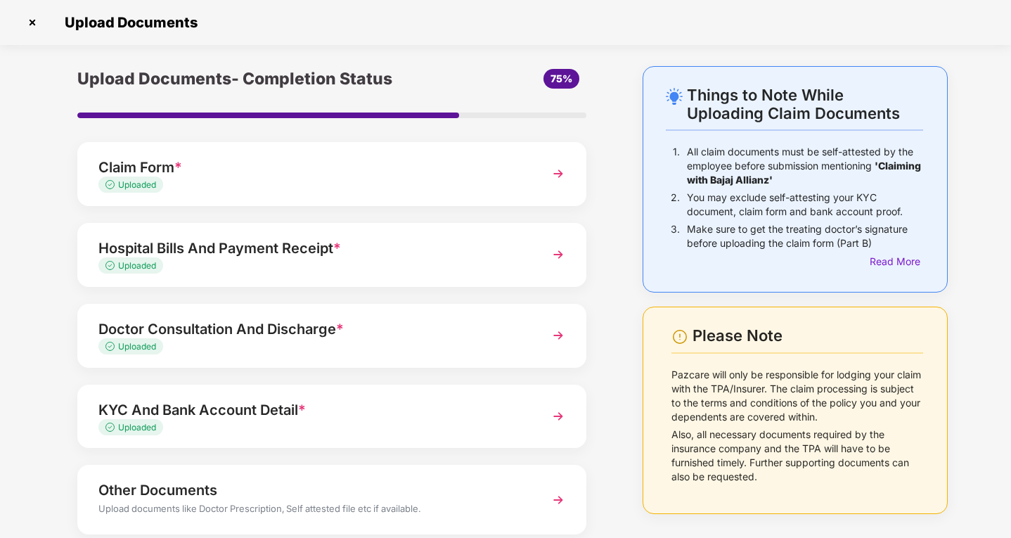
click at [602, 347] on div "Upload Documents- Completion Status 75% Claim Form * Uploaded Hospital Bills An…" at bounding box center [331, 344] width 579 height 556
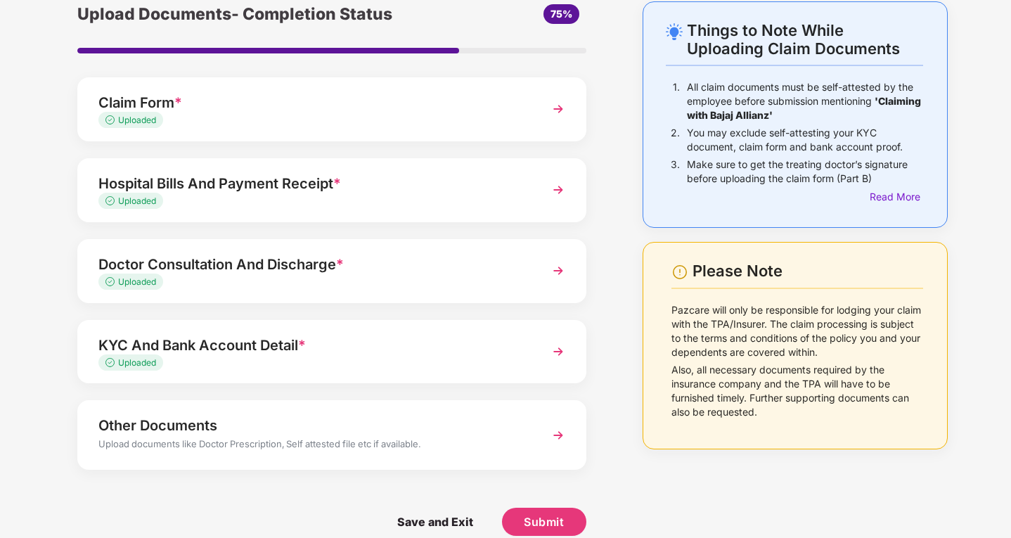
scroll to position [84, 0]
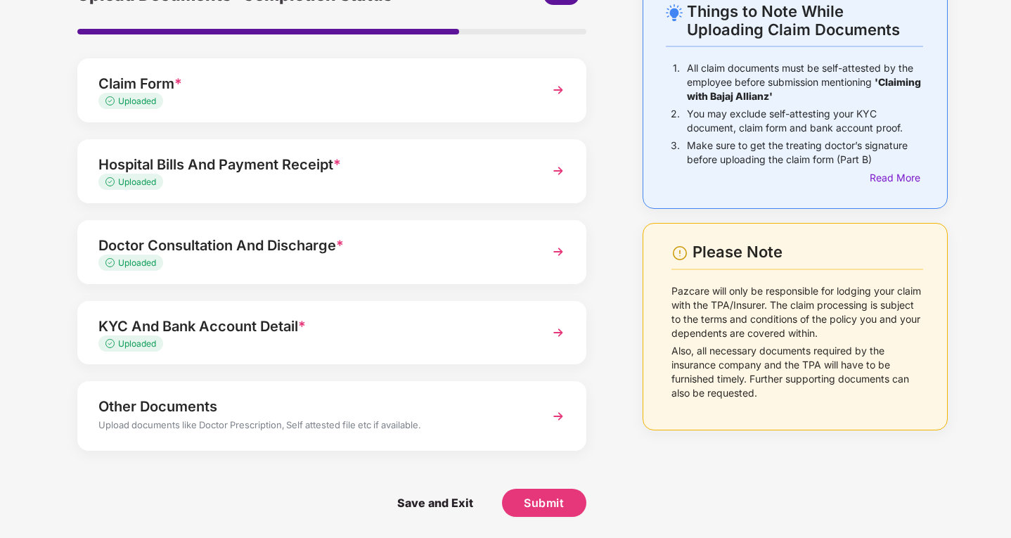
click at [563, 406] on img at bounding box center [558, 416] width 25 height 25
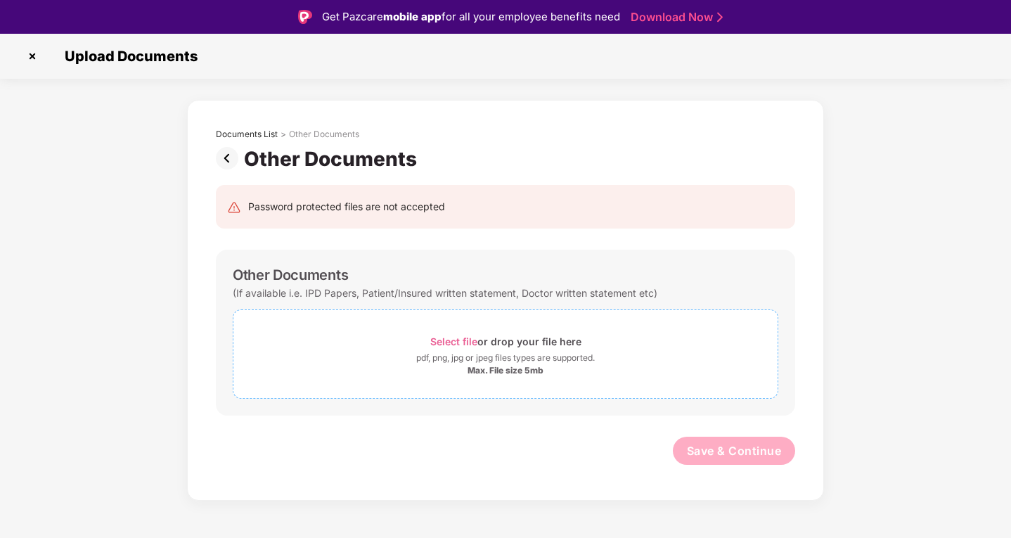
click at [414, 324] on span "Select file or drop your file here pdf, png, jpg or jpeg files types are suppor…" at bounding box center [505, 354] width 544 height 67
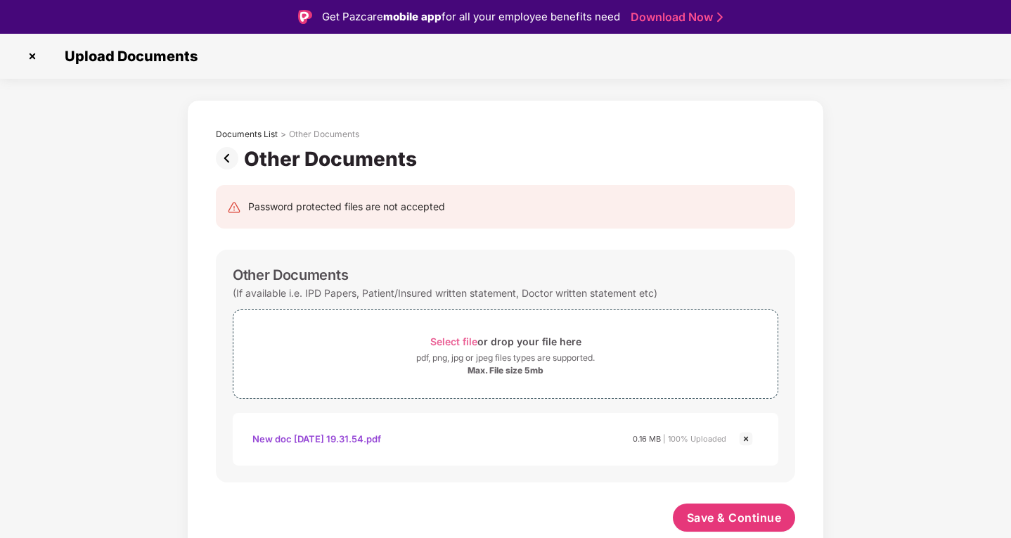
click at [856, 328] on div "Documents List > Other Documents Other Documents Password protected files are n…" at bounding box center [505, 334] width 1011 height 468
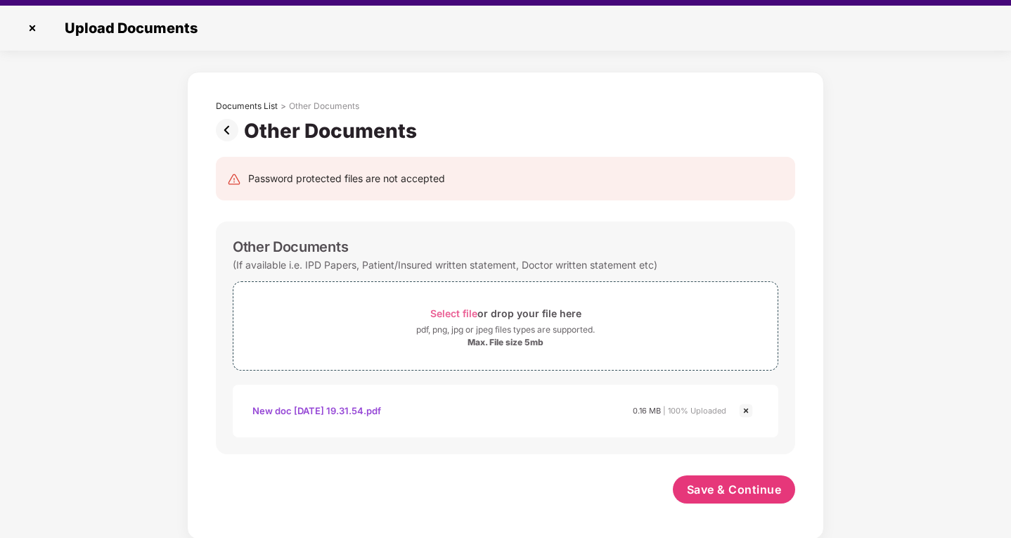
scroll to position [34, 0]
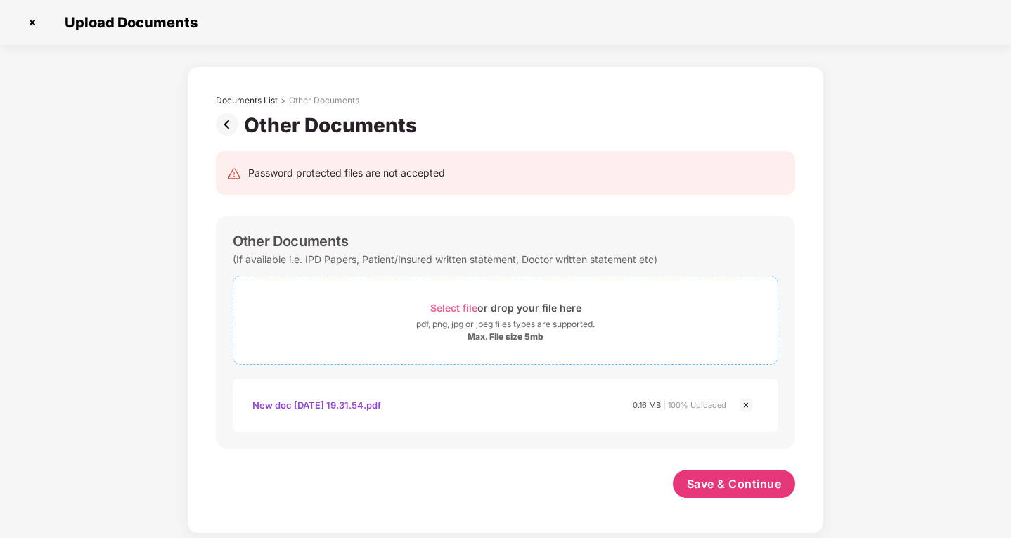
click at [444, 302] on span "Select file" at bounding box center [453, 308] width 47 height 12
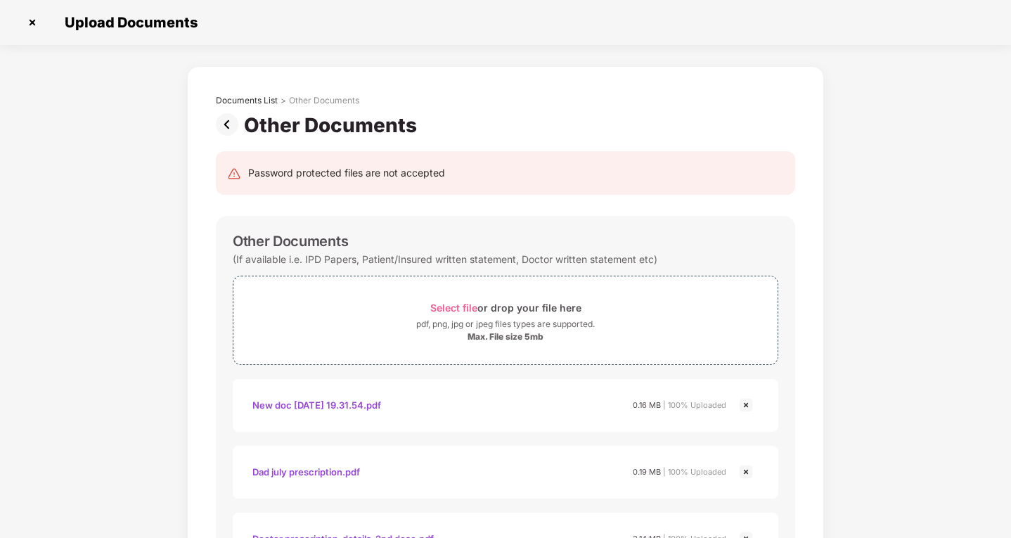
click at [883, 340] on div "Documents List > Other Documents Other Documents Password protected files are n…" at bounding box center [505, 366] width 1011 height 601
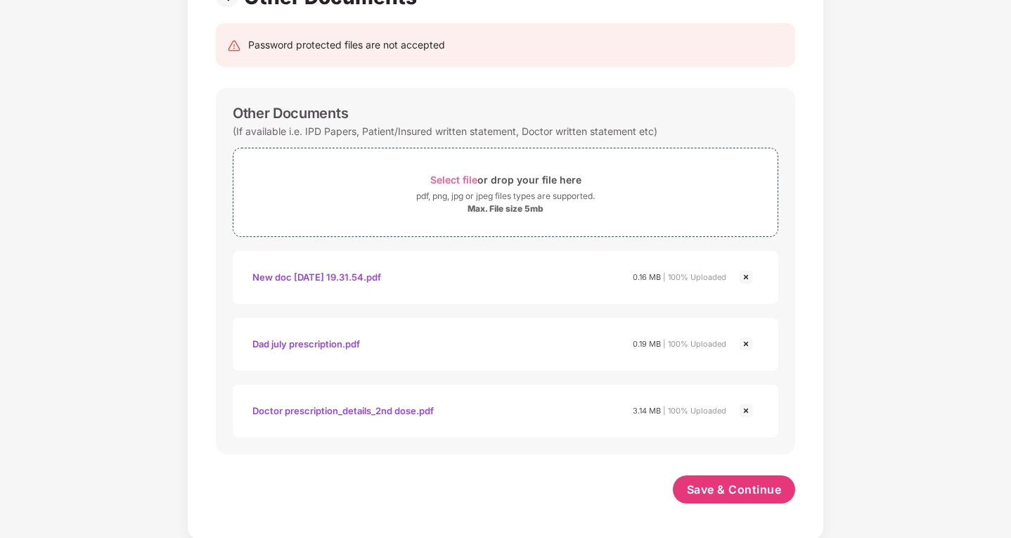
scroll to position [129, 0]
click at [684, 482] on button "Save & Continue" at bounding box center [734, 488] width 123 height 28
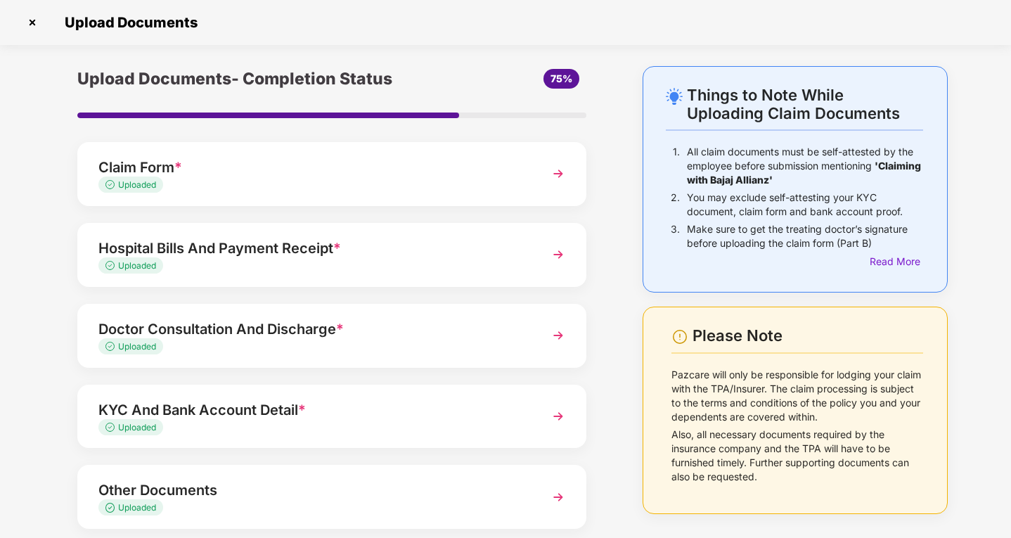
click at [628, 238] on div "Things to Note While Uploading Claim Documents 1. All claim documents must be s…" at bounding box center [795, 341] width 347 height 550
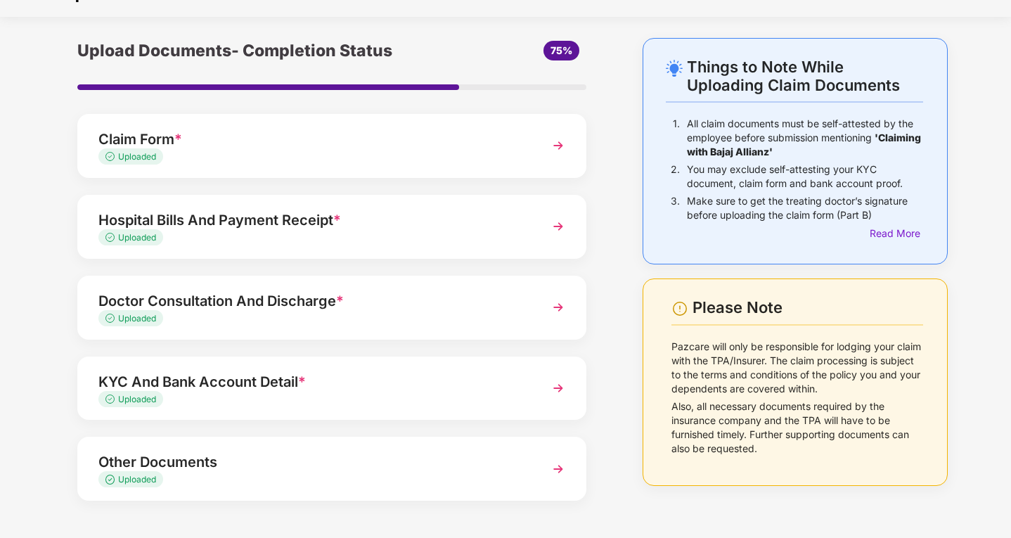
scroll to position [78, 0]
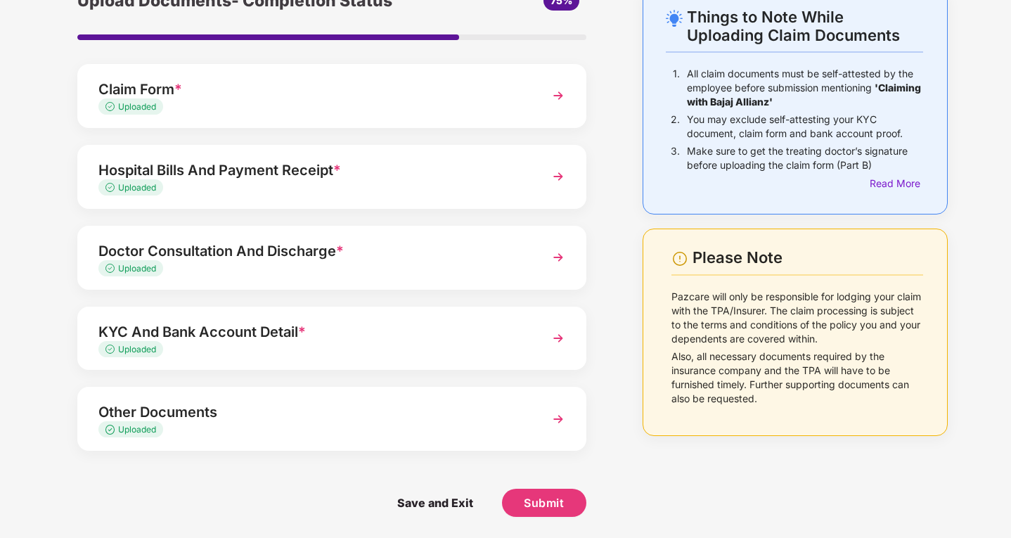
click at [561, 95] on img at bounding box center [558, 95] width 25 height 25
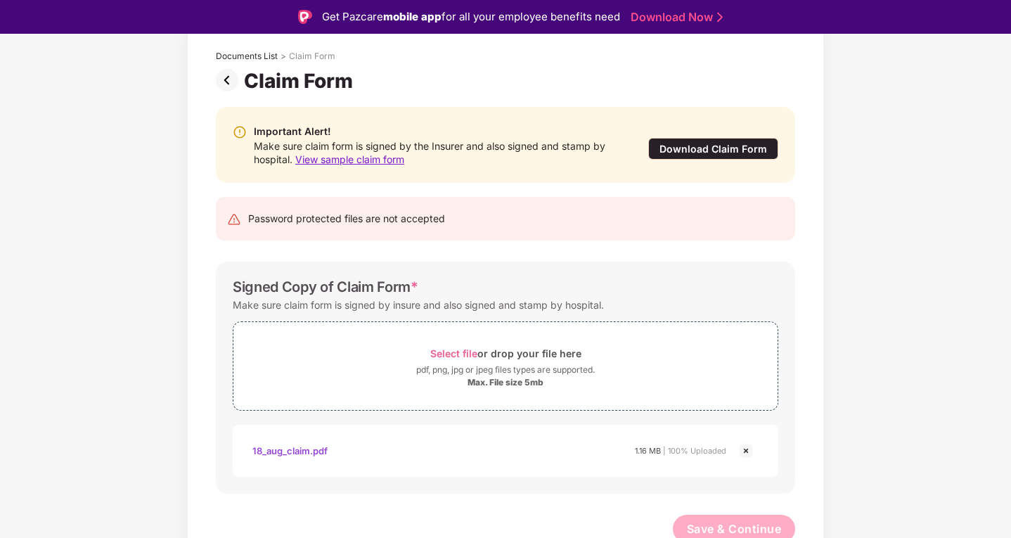
click at [877, 324] on div "Documents List > Claim Form Claim Form Important Alert! Make sure claim form is…" at bounding box center [505, 300] width 1011 height 557
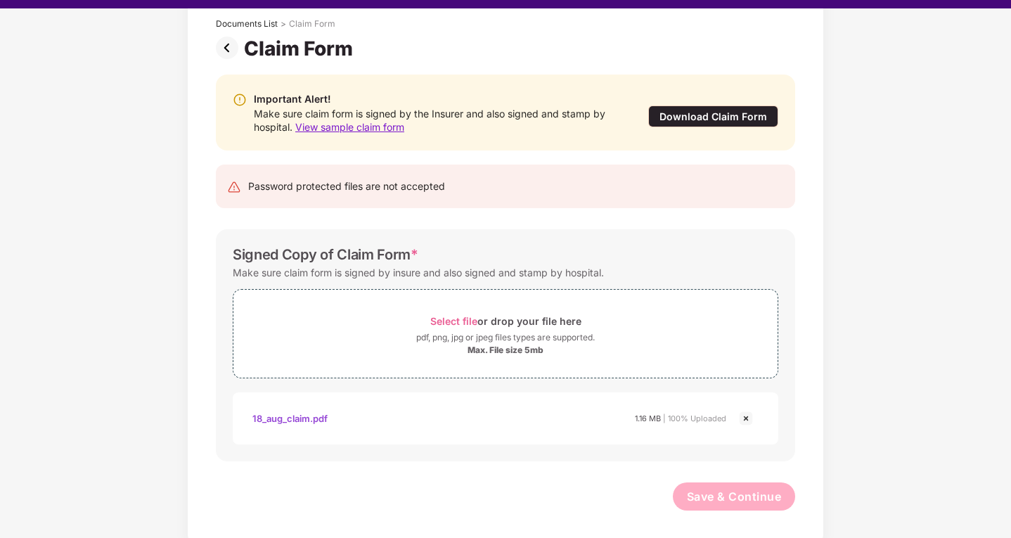
scroll to position [34, 0]
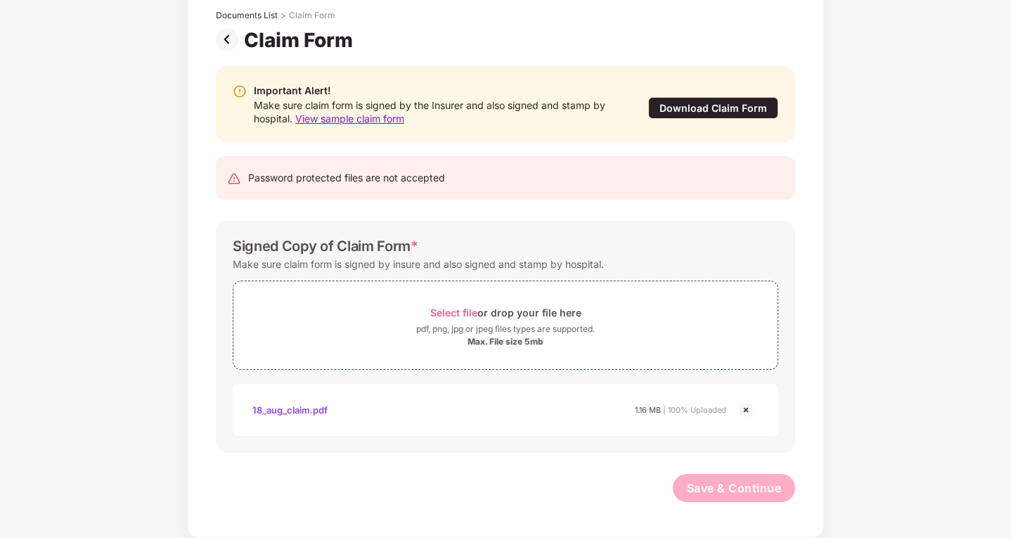
click at [222, 46] on img at bounding box center [230, 39] width 28 height 23
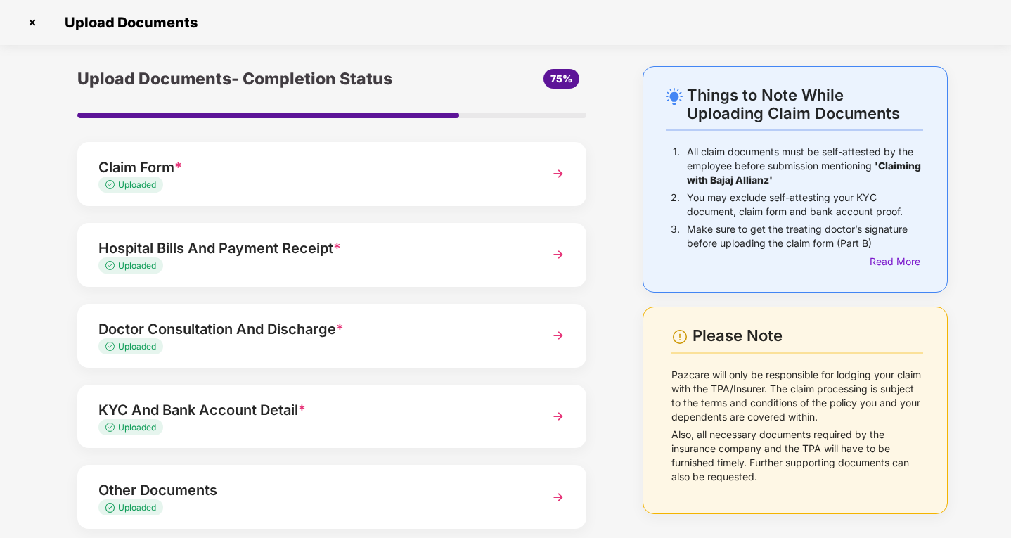
click at [314, 238] on div "Hospital Bills And Payment Receipt *" at bounding box center [312, 248] width 428 height 23
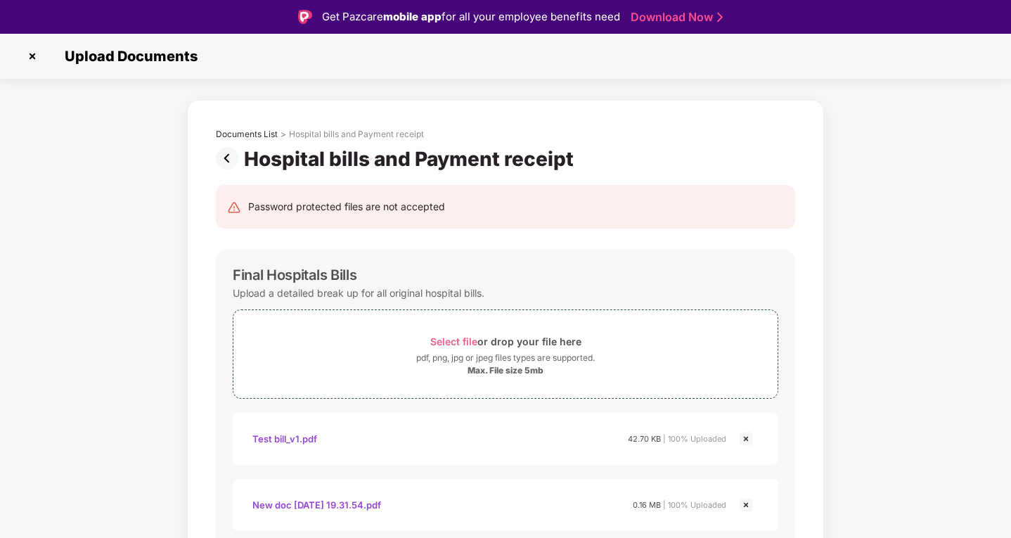
click at [231, 160] on img at bounding box center [230, 158] width 28 height 23
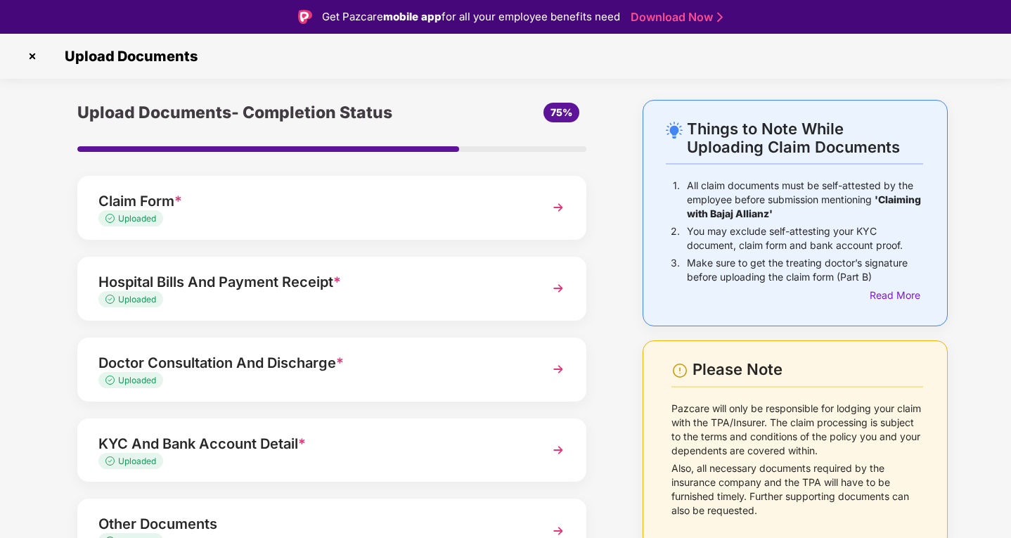
click at [275, 373] on div "Doctor Consultation And Discharge *" at bounding box center [312, 363] width 428 height 23
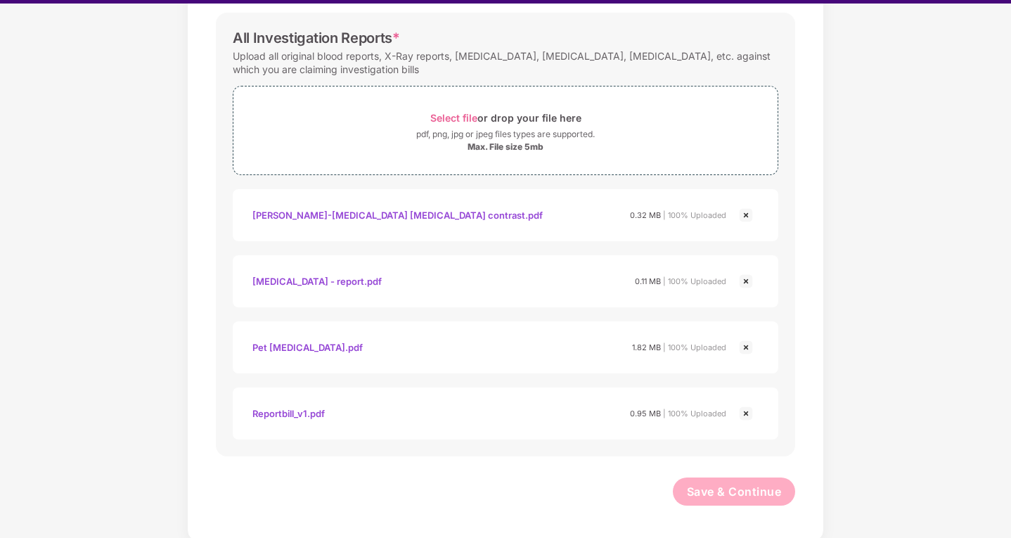
scroll to position [34, 0]
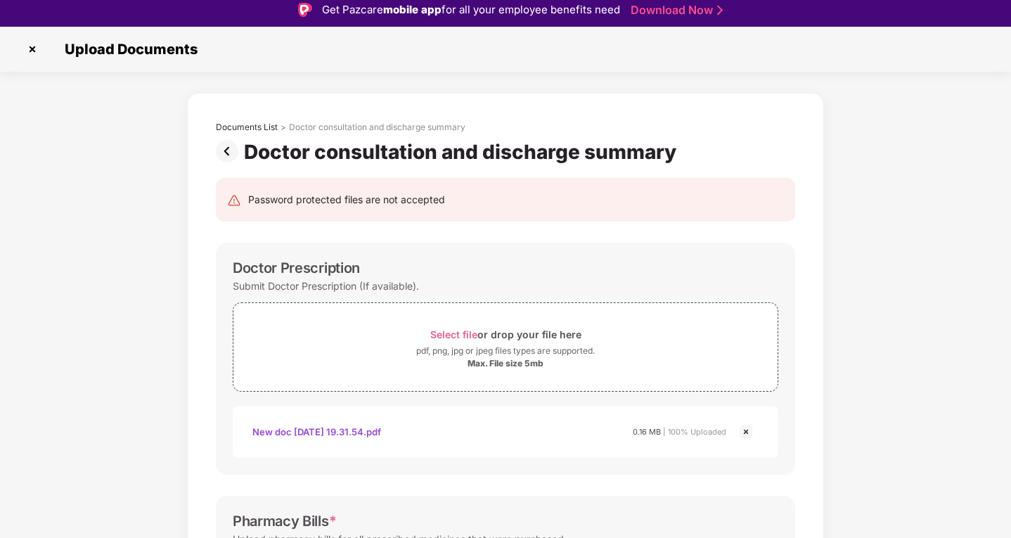
scroll to position [0, 0]
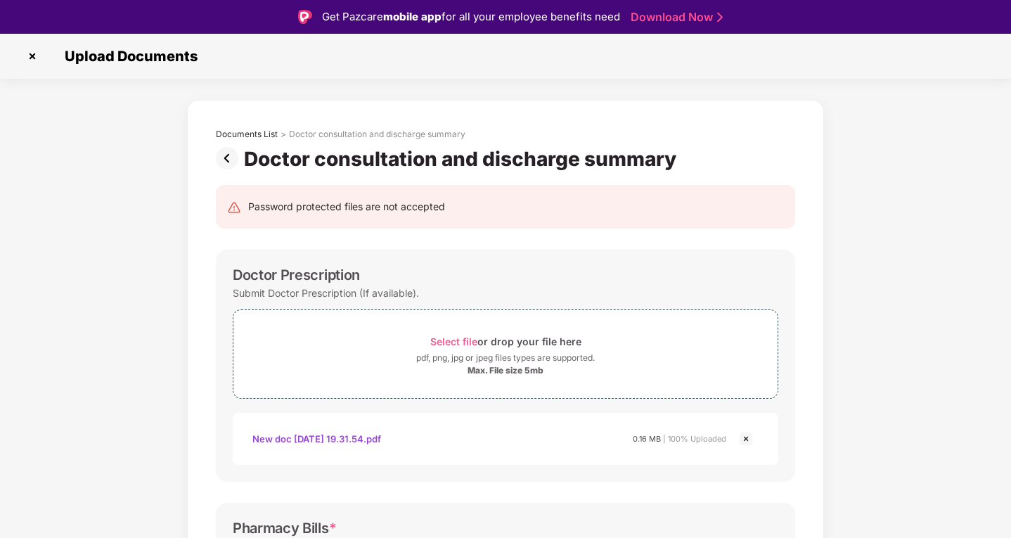
click at [223, 162] on img at bounding box center [230, 158] width 28 height 23
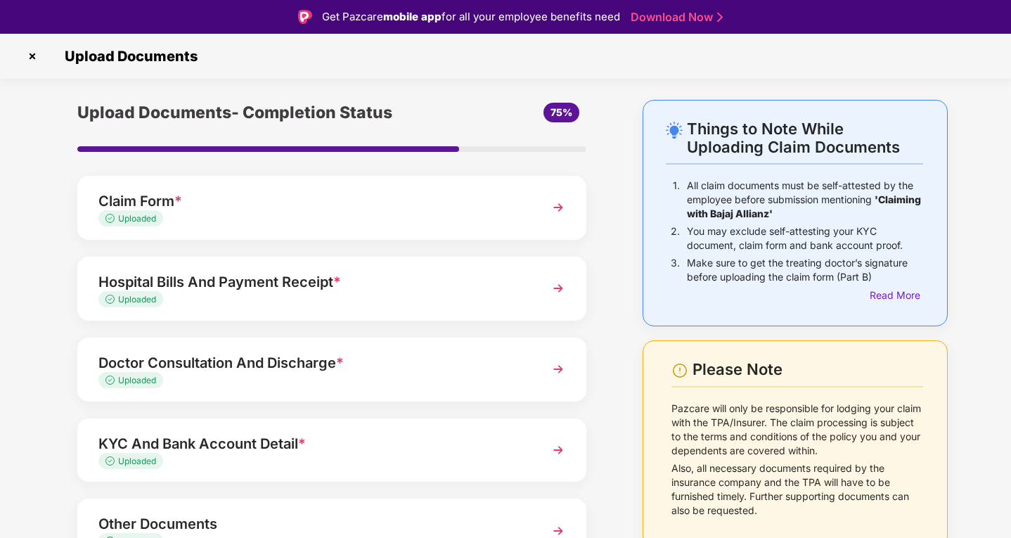
click at [306, 440] on span "*" at bounding box center [302, 443] width 8 height 17
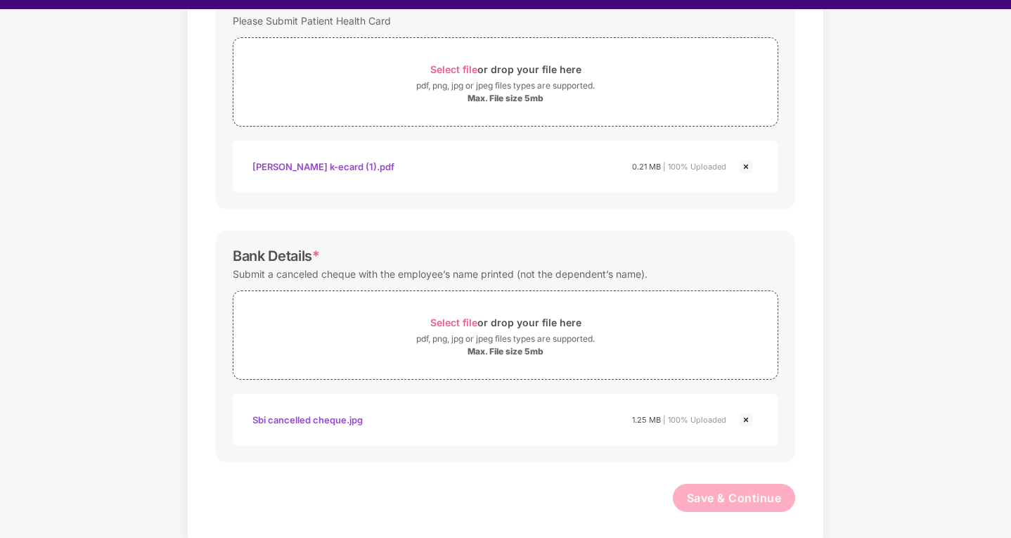
scroll to position [501, 0]
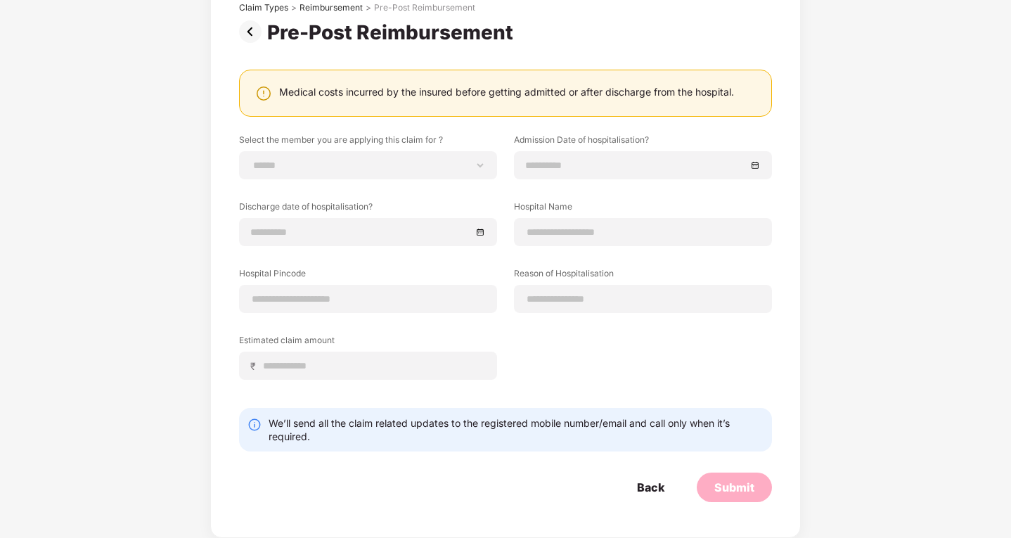
scroll to position [100, 0]
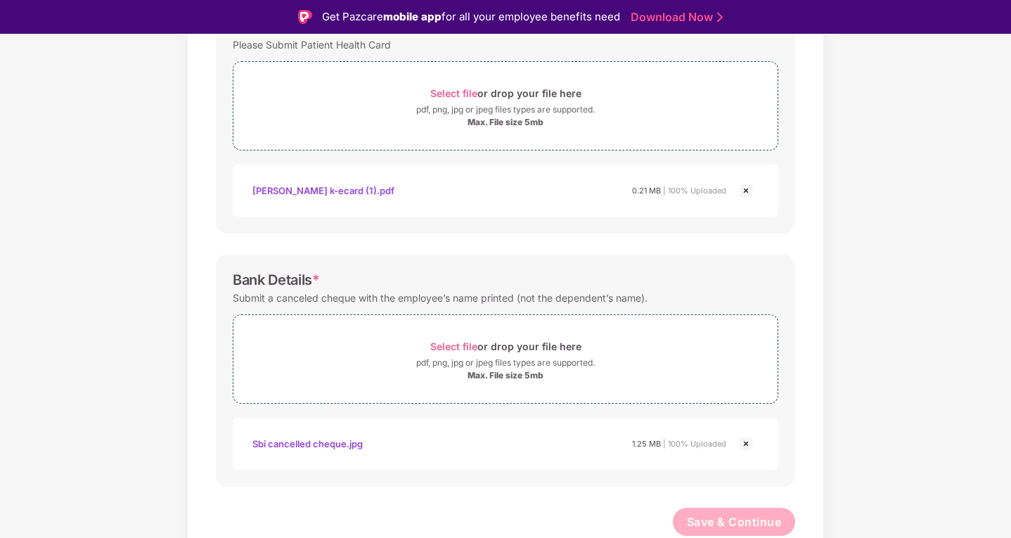
click at [1006, 307] on div "Documents List > KYC and Bank Account Detail KYC and Bank Account Detail Passwo…" at bounding box center [505, 84] width 1011 height 973
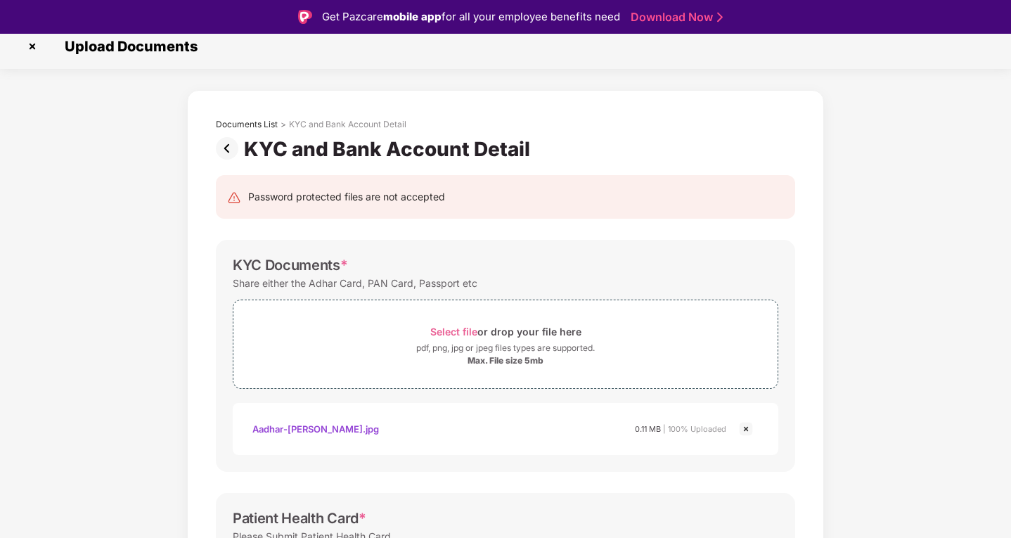
scroll to position [4, 0]
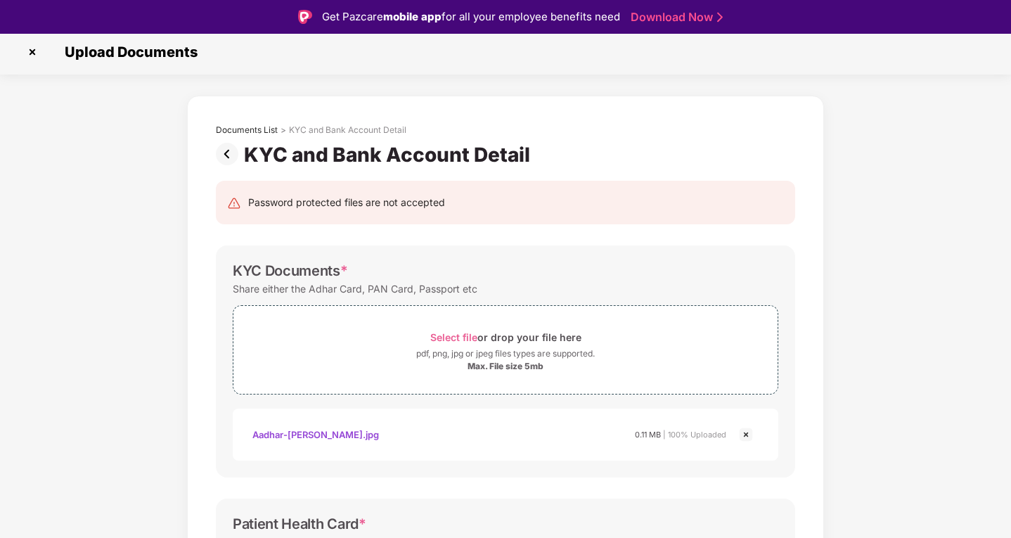
click at [231, 155] on img at bounding box center [230, 154] width 28 height 23
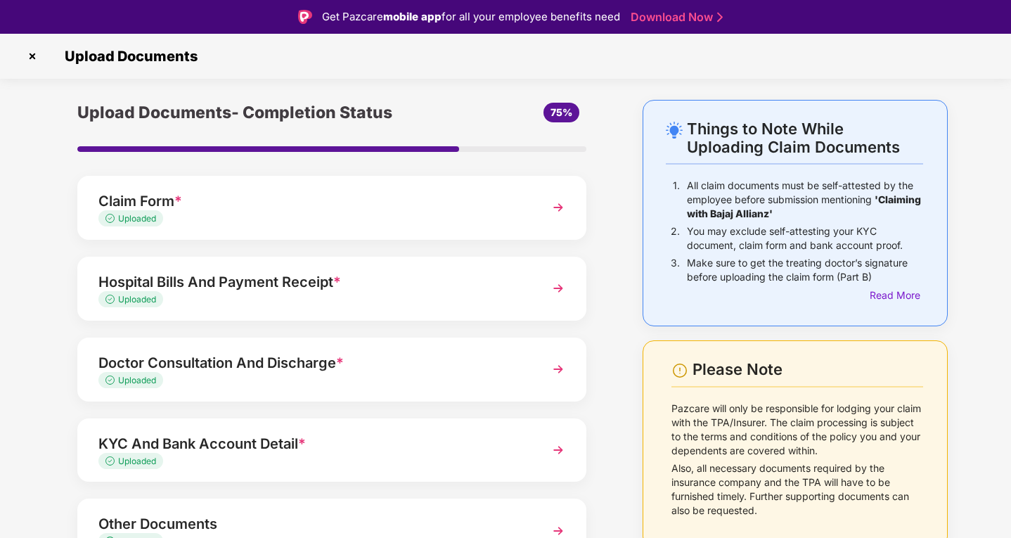
click at [620, 350] on div "Upload Documents- Completion Status 75% Claim Form * Uploaded Hospital Bills An…" at bounding box center [331, 375] width 579 height 550
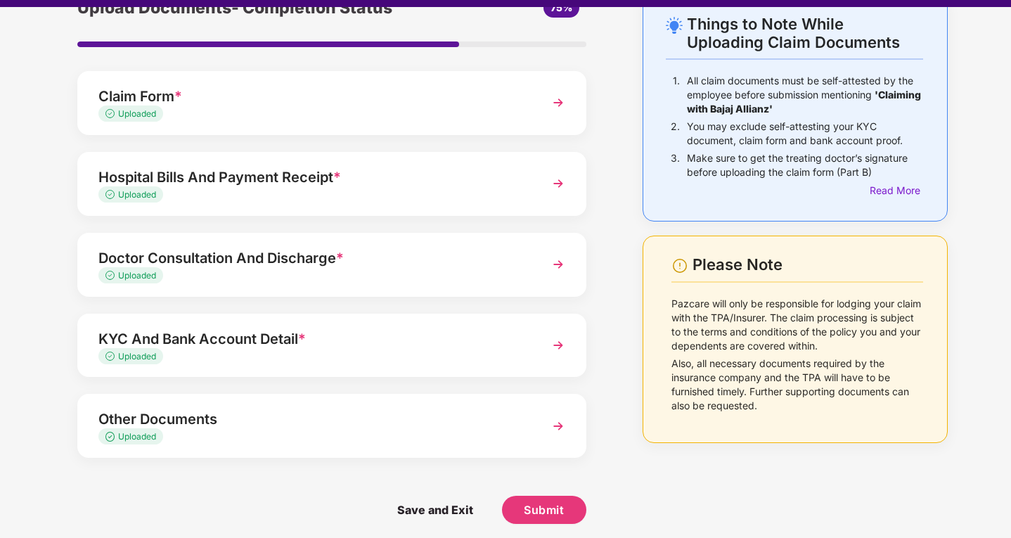
scroll to position [34, 0]
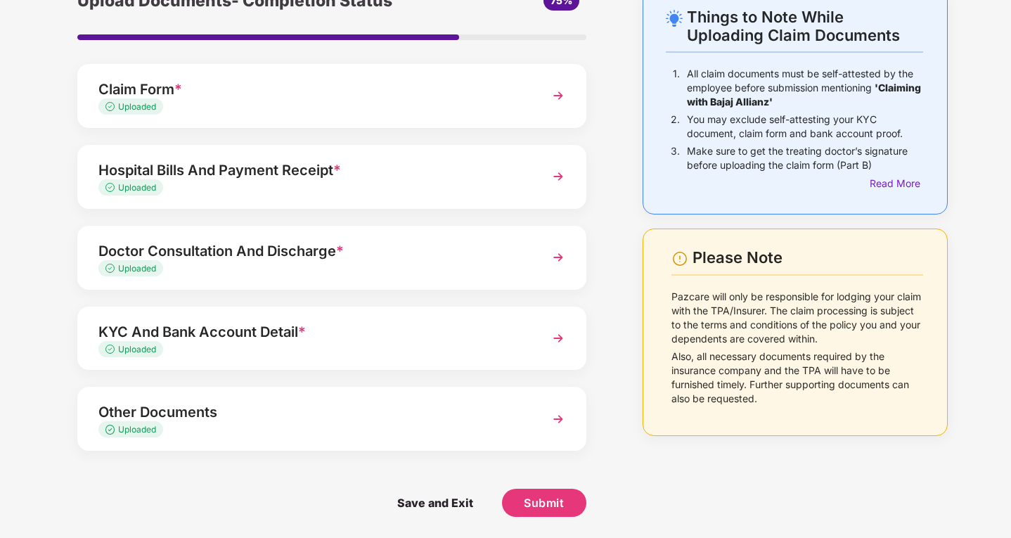
click at [459, 411] on div "Other Documents" at bounding box center [312, 412] width 428 height 23
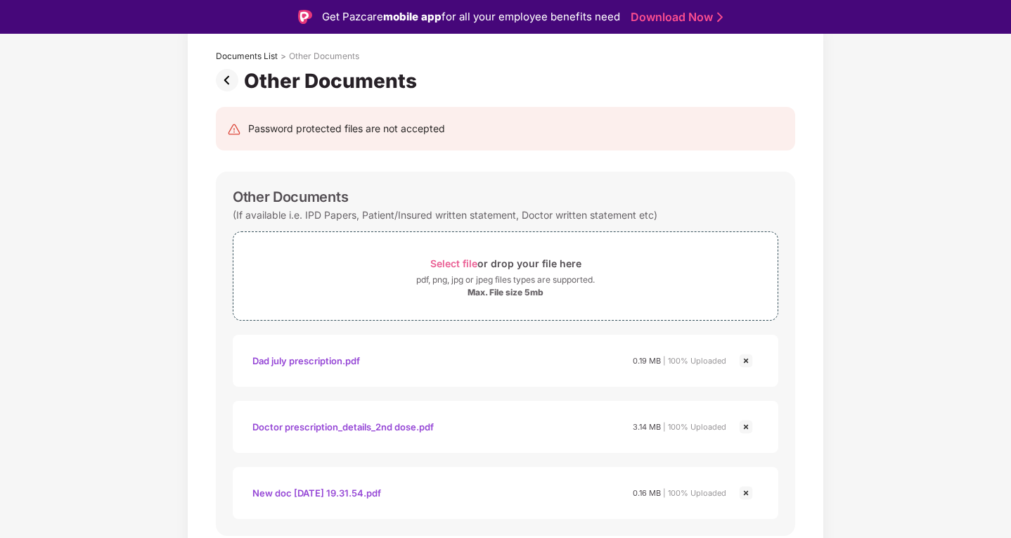
click at [895, 295] on div "Documents List > Other Documents Other Documents Password protected files are n…" at bounding box center [505, 321] width 1011 height 599
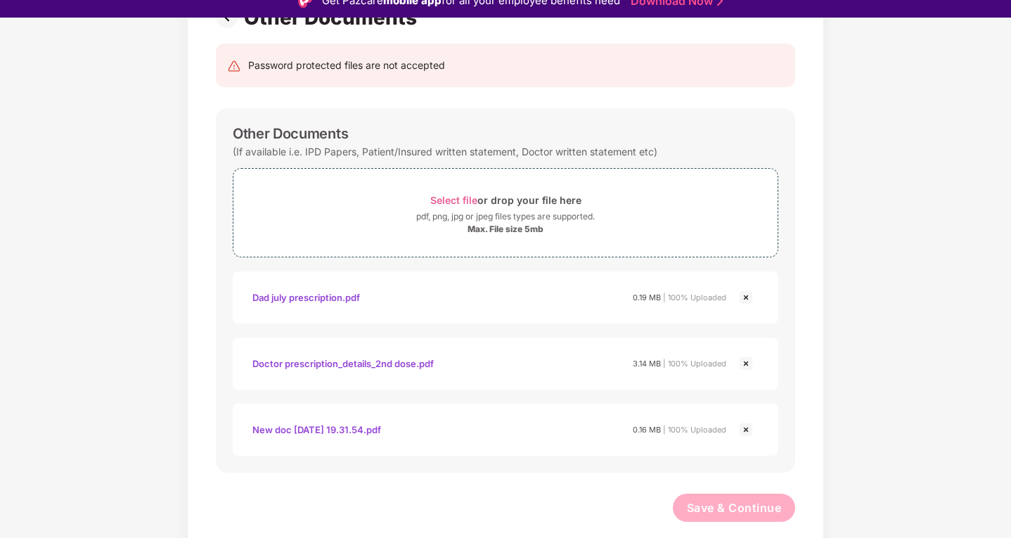
scroll to position [127, 0]
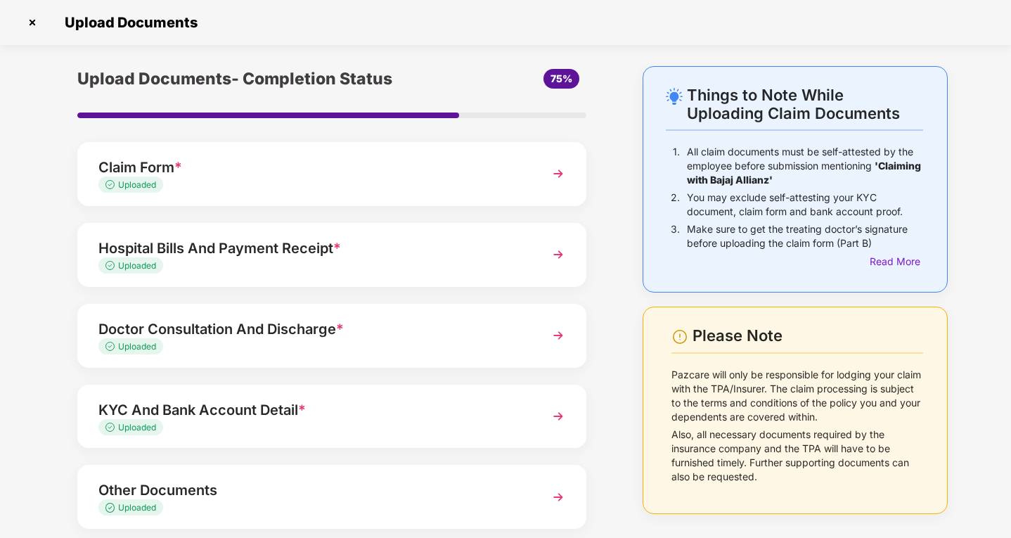
click at [622, 331] on div "Things to Note While Uploading Claim Documents 1. All claim documents must be s…" at bounding box center [795, 341] width 347 height 550
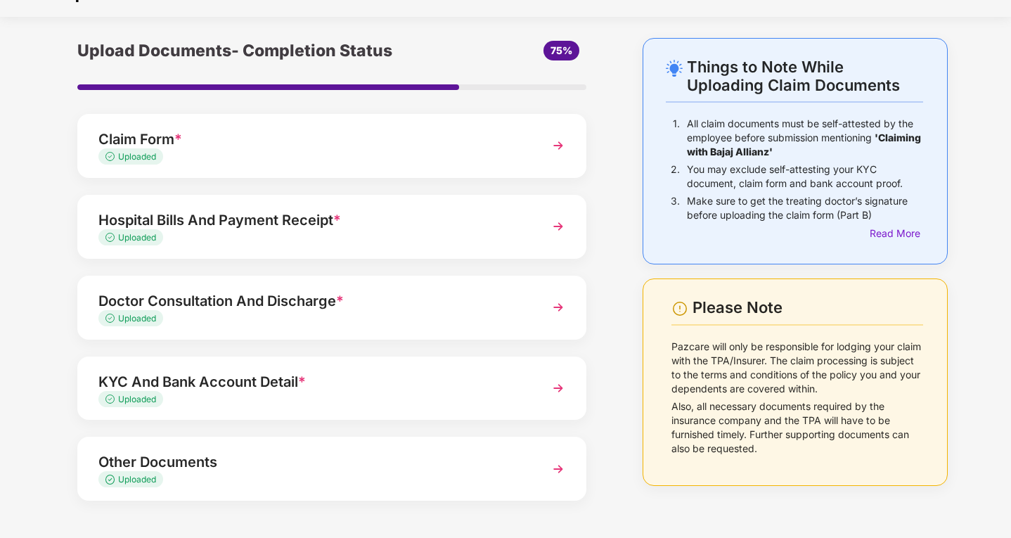
scroll to position [78, 0]
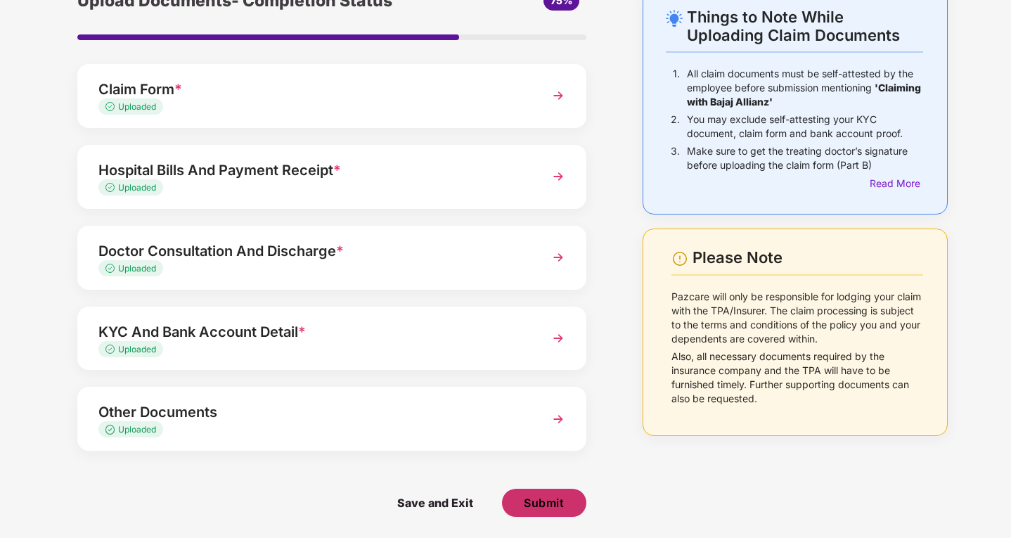
click at [542, 511] on button "Submit" at bounding box center [544, 503] width 84 height 28
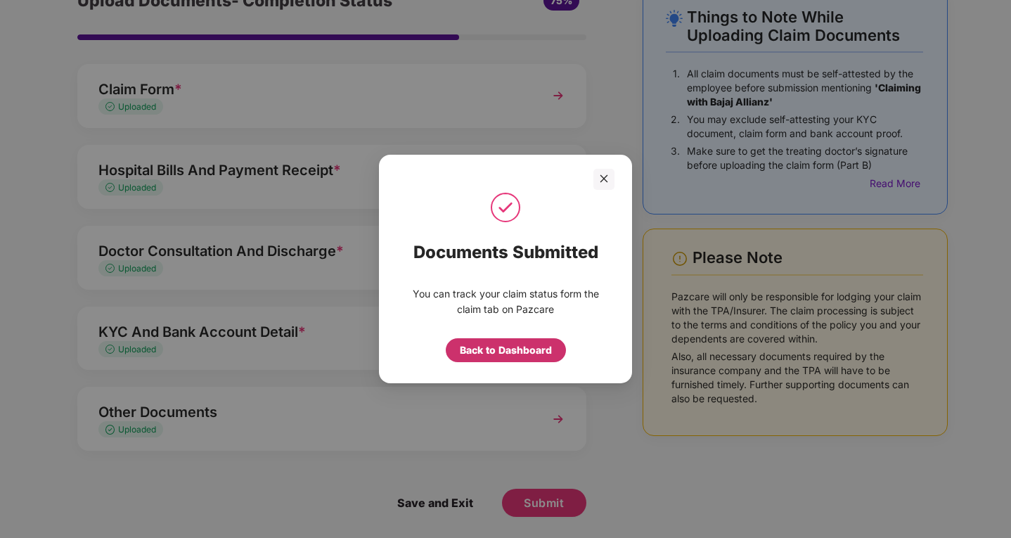
click at [501, 359] on div "Back to Dashboard" at bounding box center [506, 350] width 120 height 24
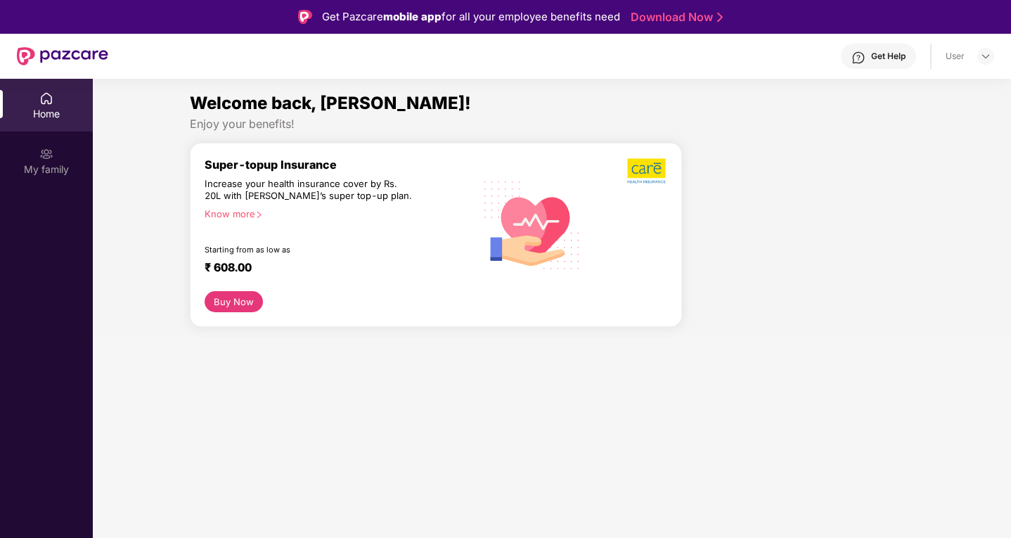
click at [486, 347] on section "Welcome back, [PERSON_NAME]! Enjoy your benefits! Super-topup Insurance Increas…" at bounding box center [552, 348] width 918 height 538
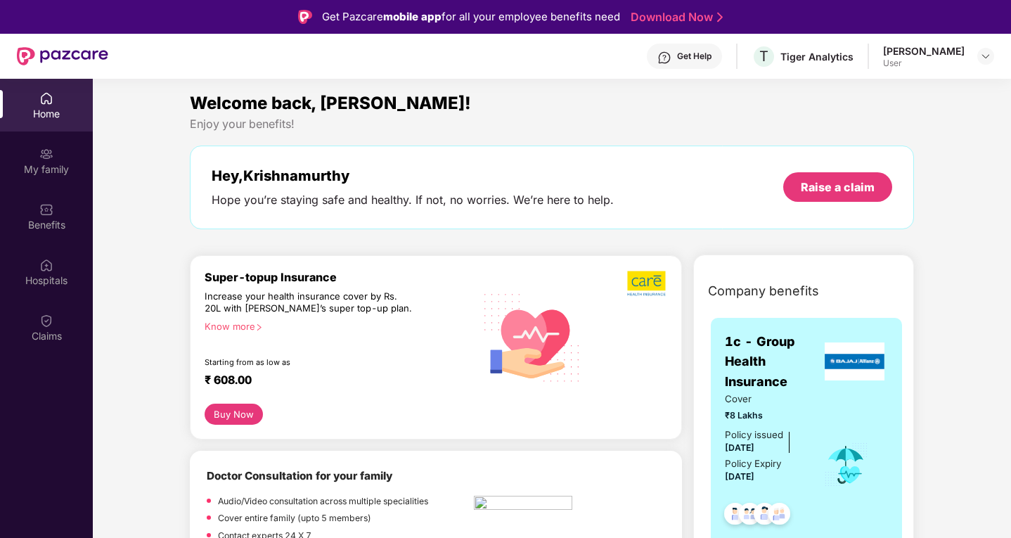
click at [49, 108] on div "Home" at bounding box center [46, 114] width 93 height 14
